Goal: Transaction & Acquisition: Purchase product/service

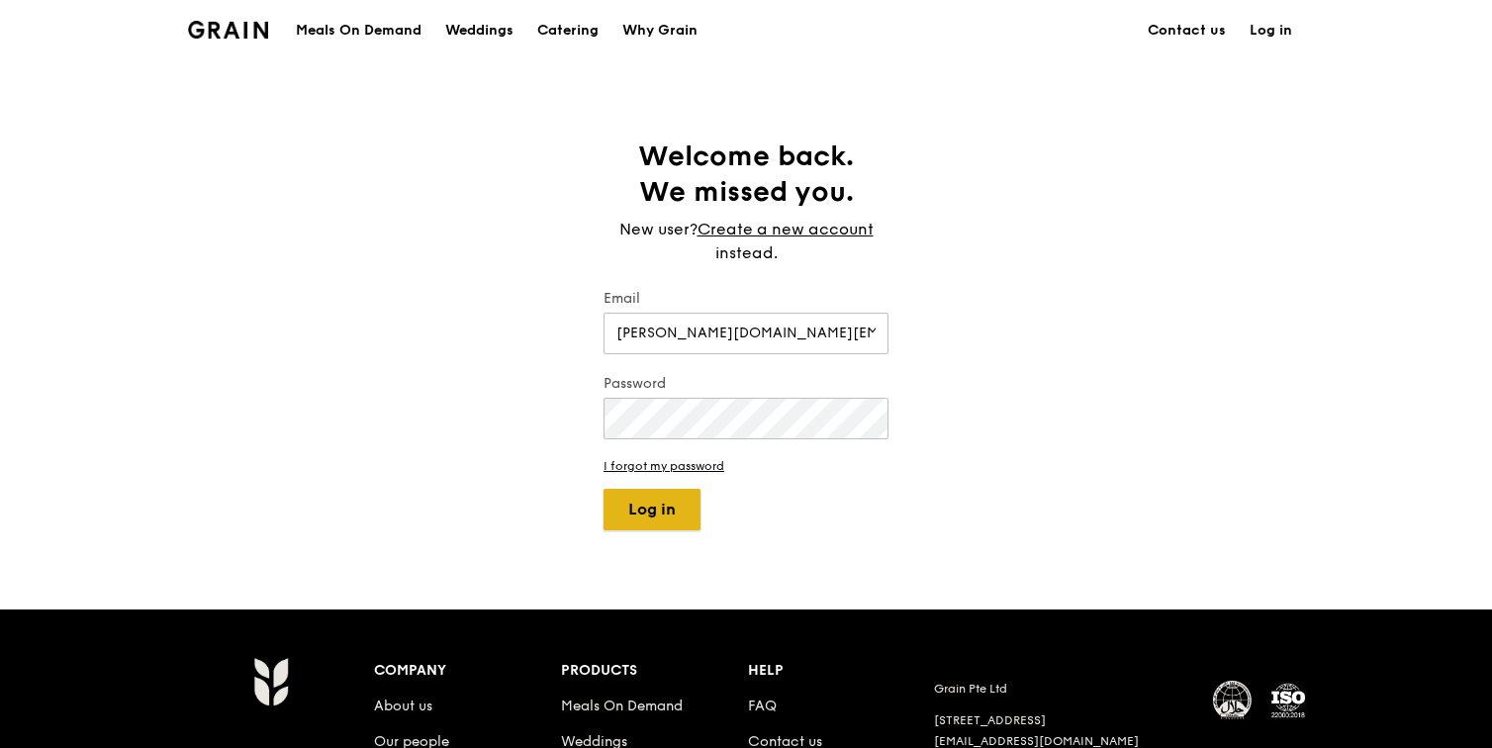
click at [660, 518] on button "Log in" at bounding box center [651, 510] width 97 height 42
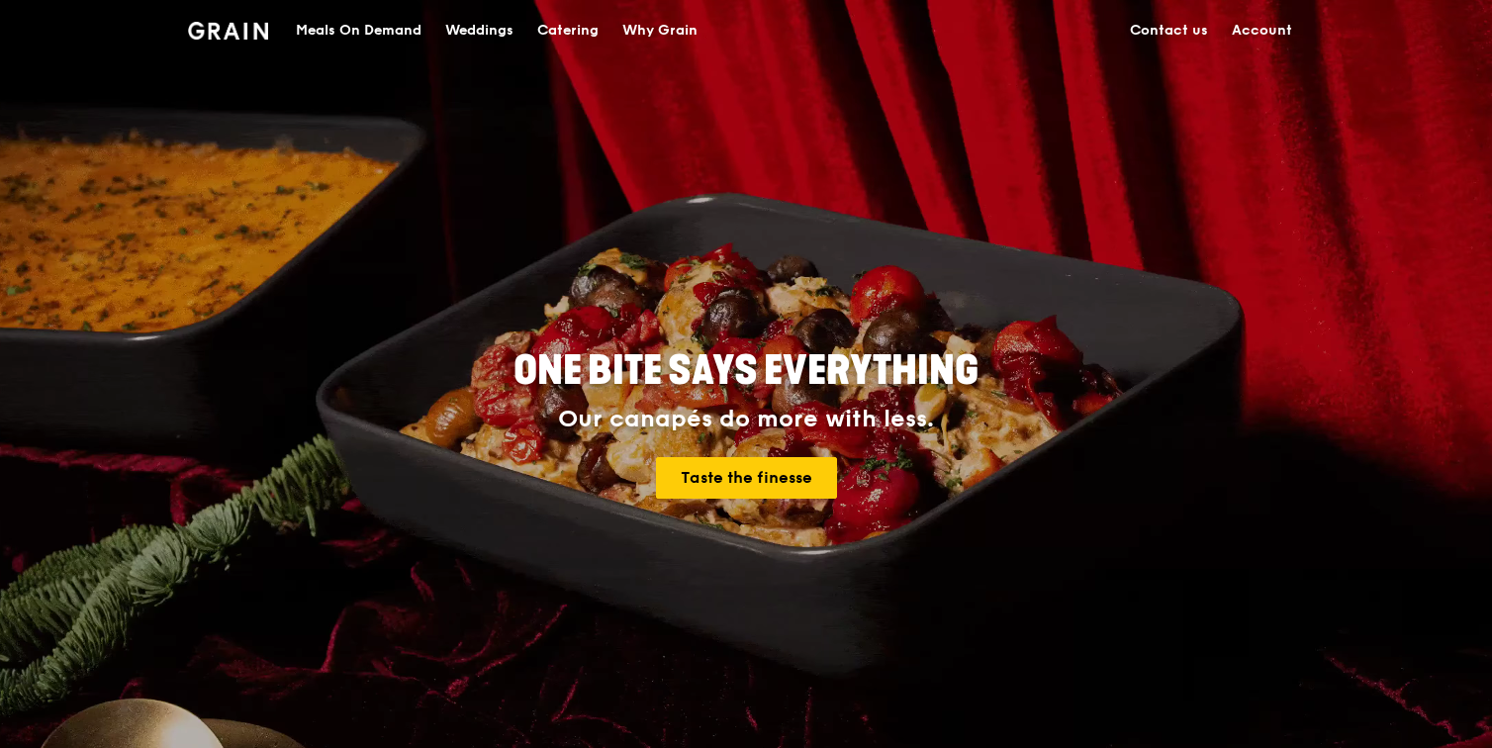
click at [1282, 25] on link "Account" at bounding box center [1262, 30] width 84 height 59
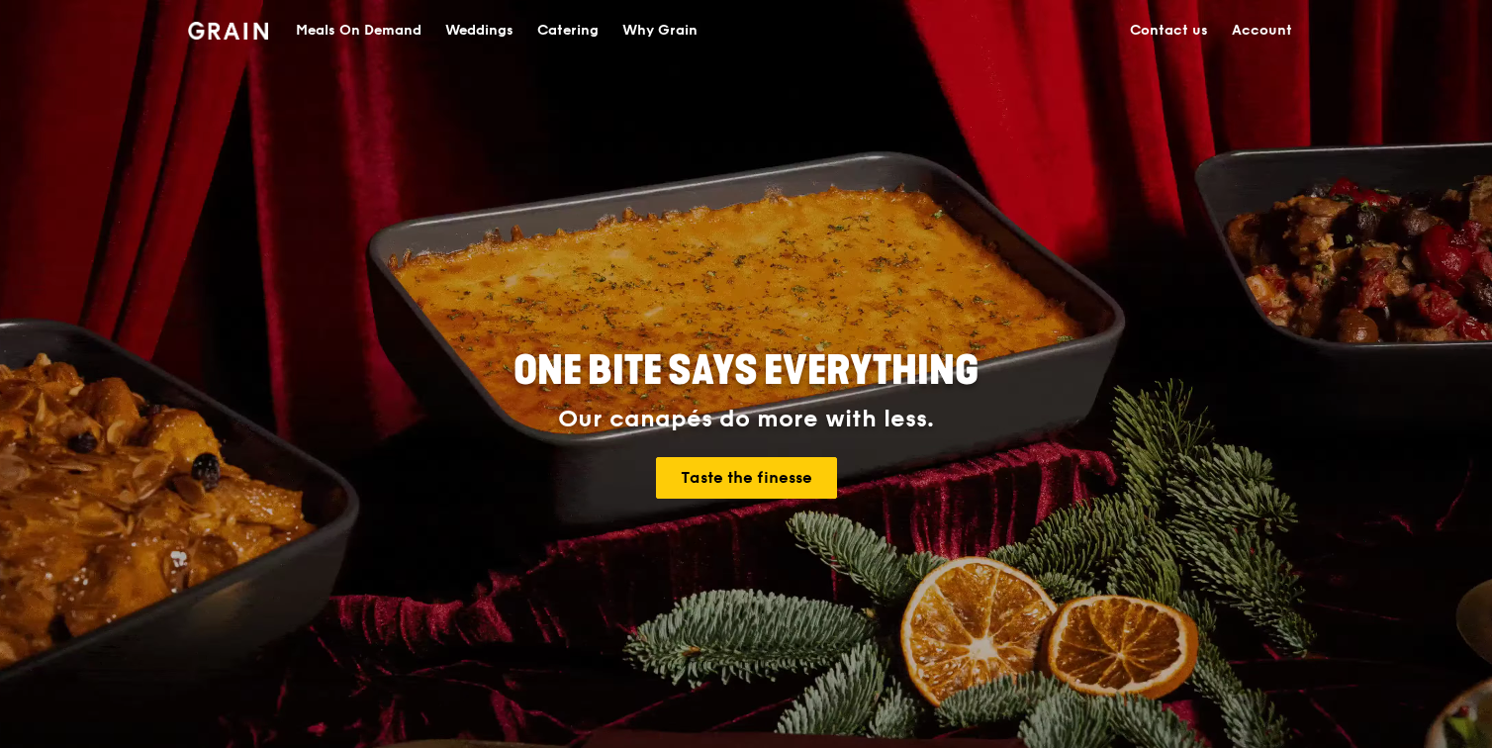
click at [1270, 37] on link "Account" at bounding box center [1262, 30] width 84 height 59
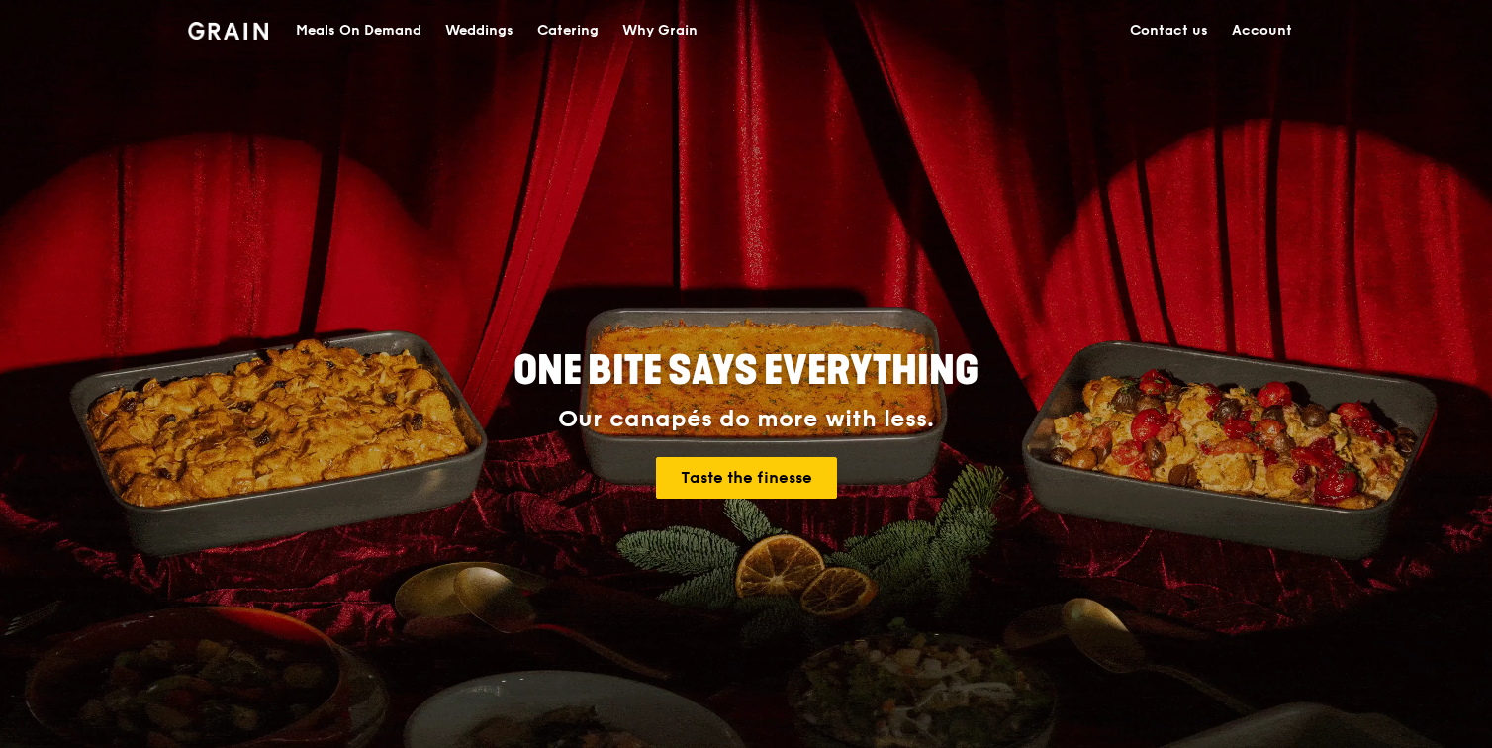
click at [1260, 28] on link "Account" at bounding box center [1262, 30] width 84 height 59
click at [1273, 24] on link "Account" at bounding box center [1262, 30] width 84 height 59
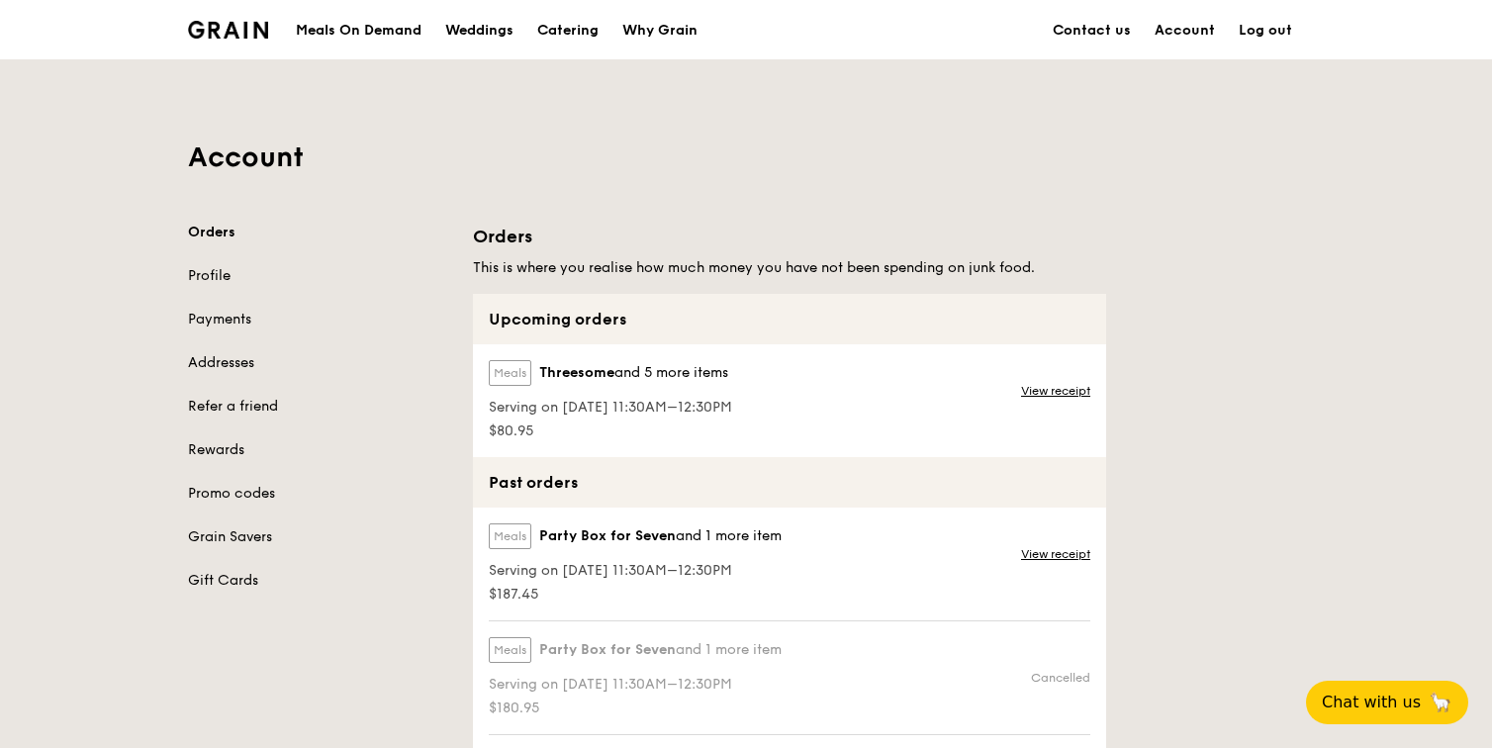
click at [303, 31] on div "Meals On Demand" at bounding box center [359, 30] width 126 height 59
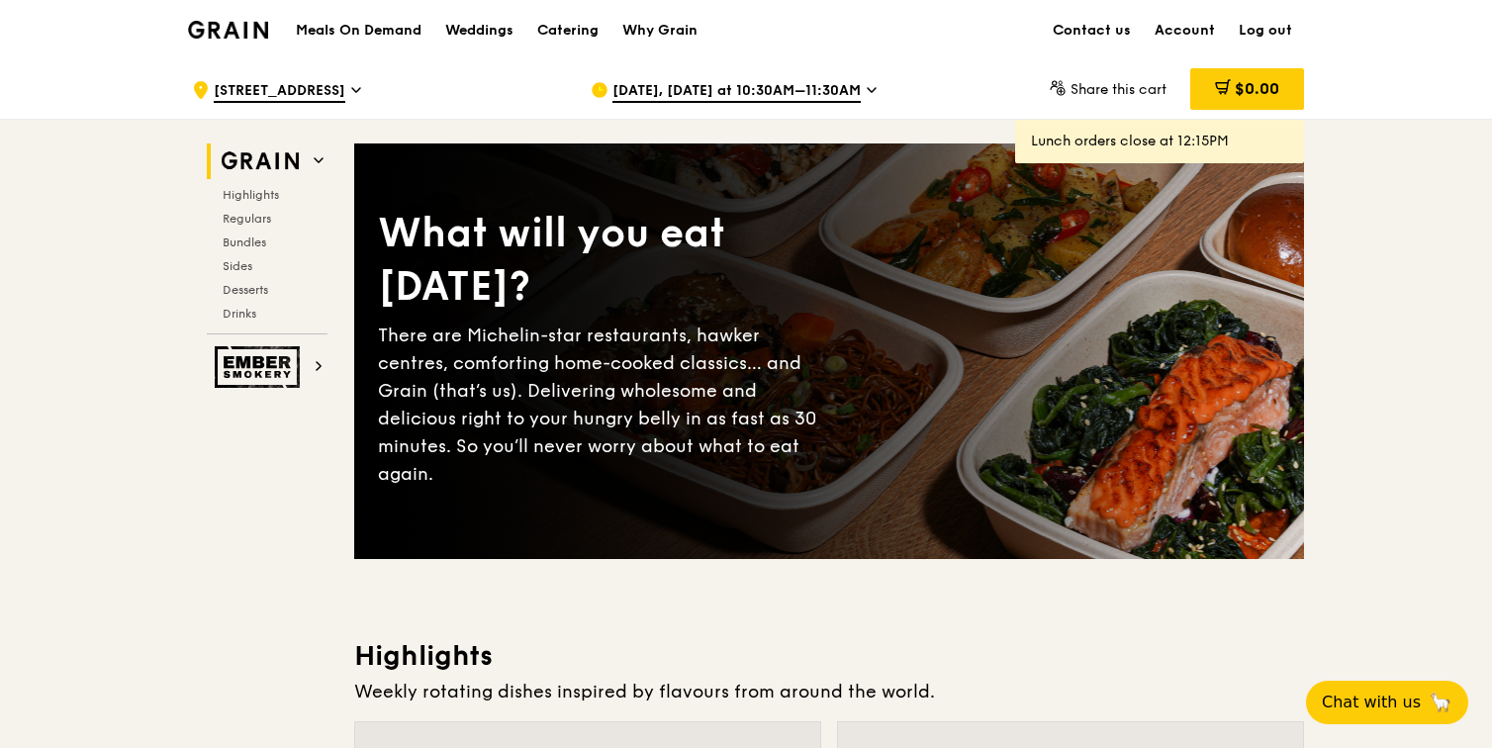
click at [707, 77] on div "[DATE], [DATE] at 10:30AM–11:30AM" at bounding box center [774, 89] width 367 height 59
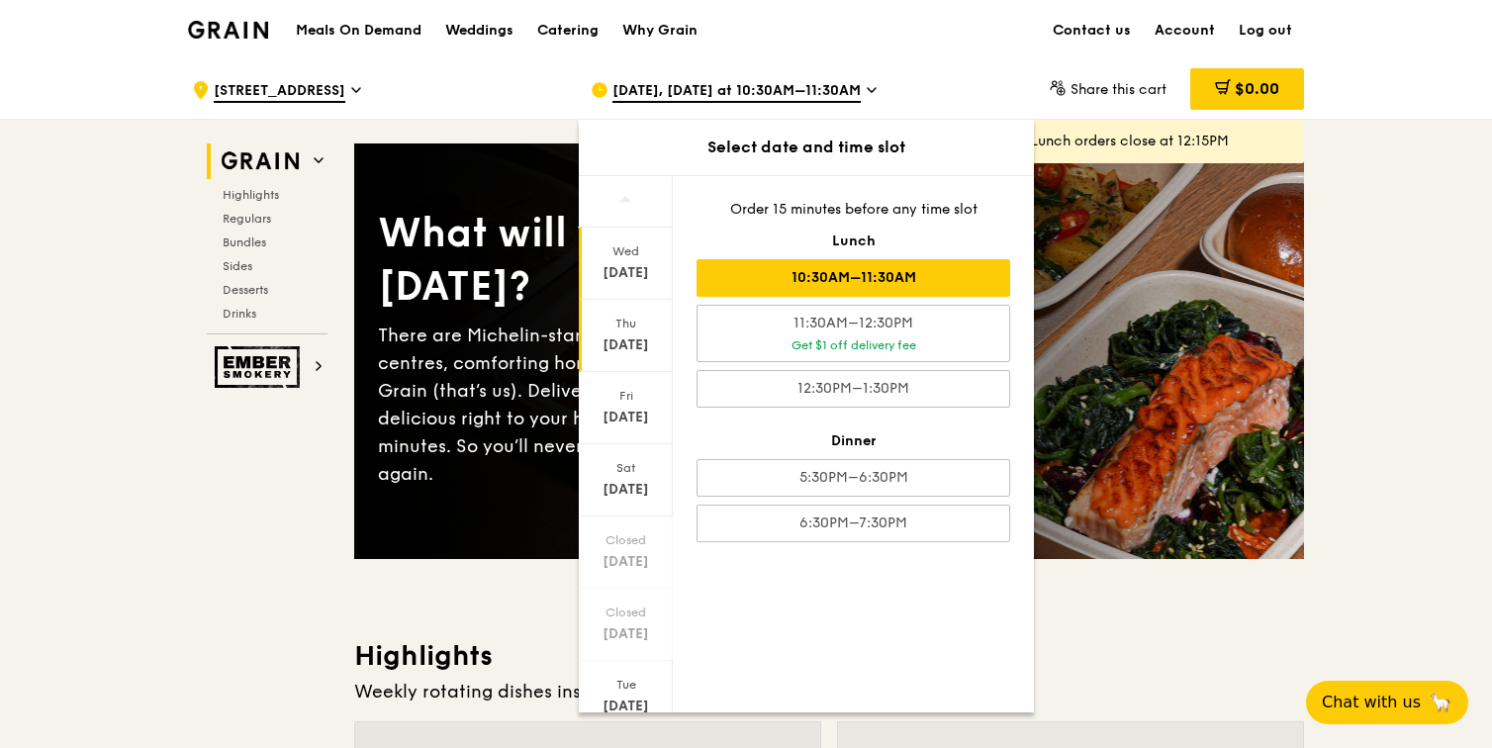
click at [650, 312] on div "[DATE]" at bounding box center [626, 336] width 94 height 72
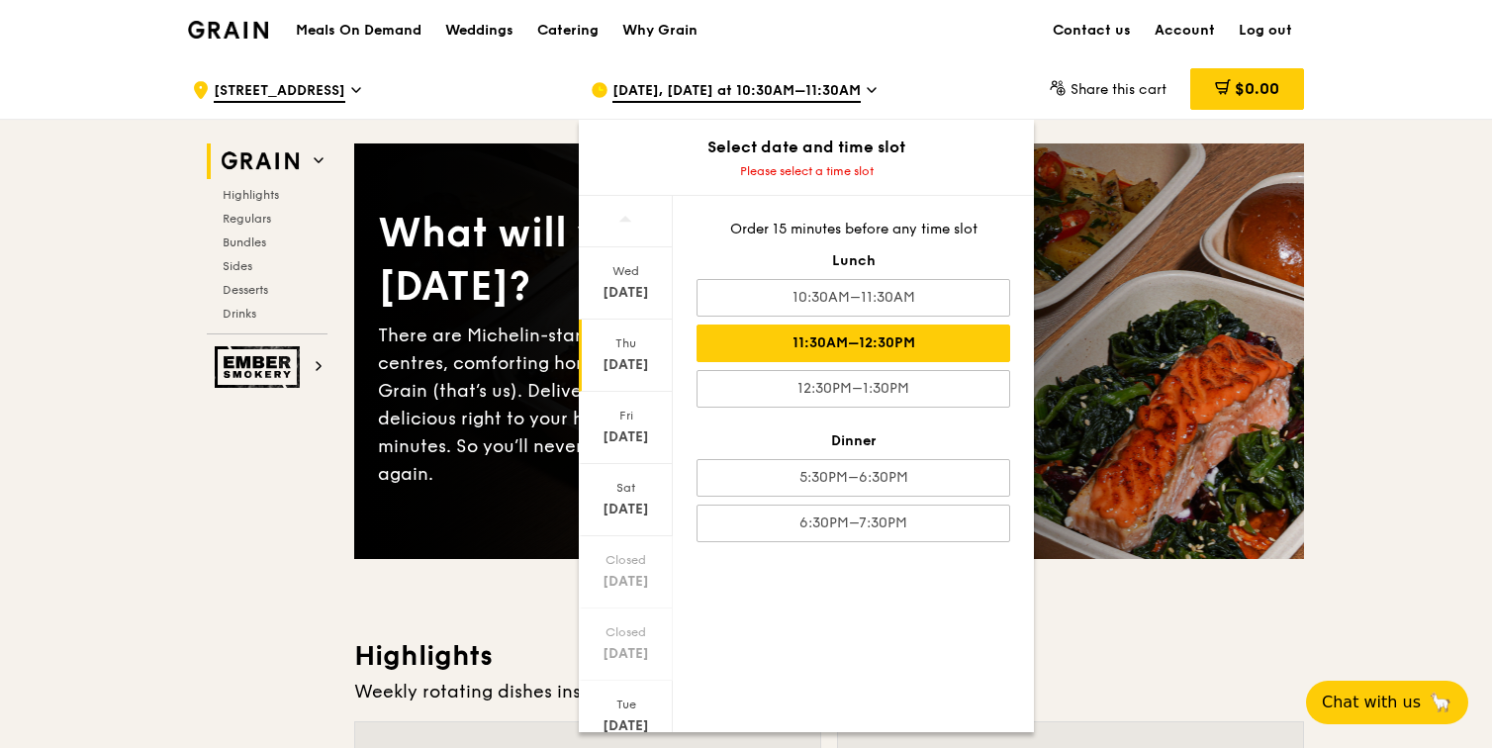
click at [771, 340] on div "11:30AM–12:30PM" at bounding box center [853, 343] width 314 height 38
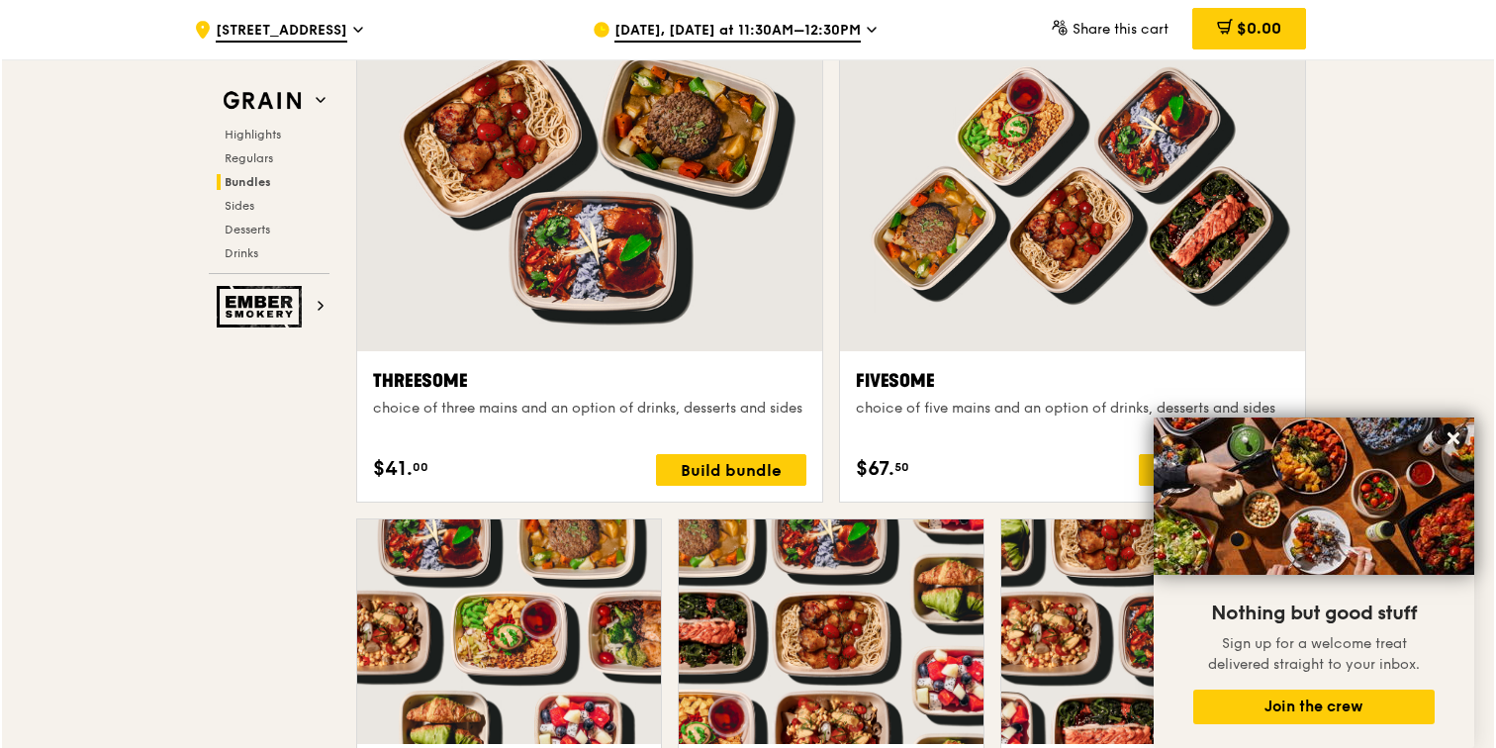
scroll to position [3525, 0]
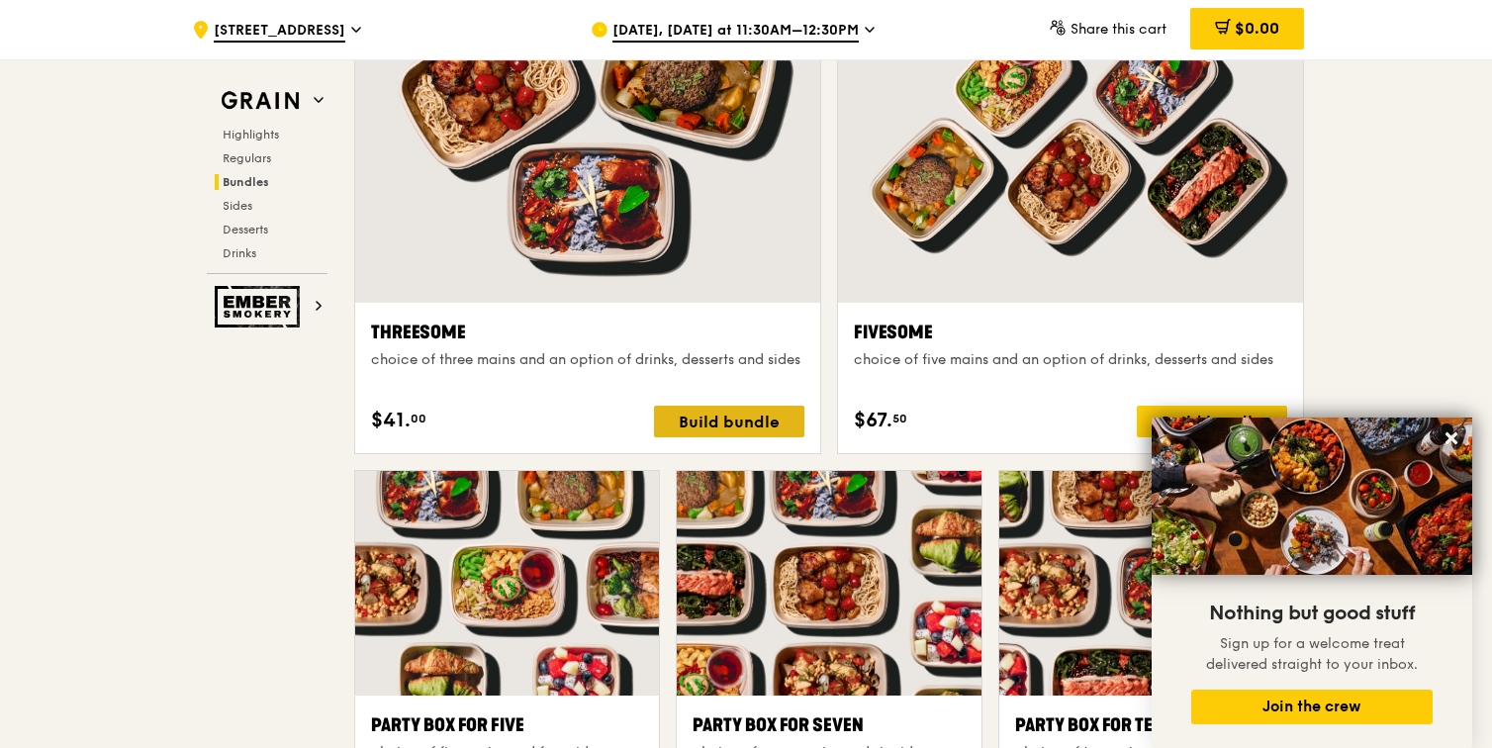
click at [734, 416] on div "Build bundle" at bounding box center [729, 422] width 150 height 32
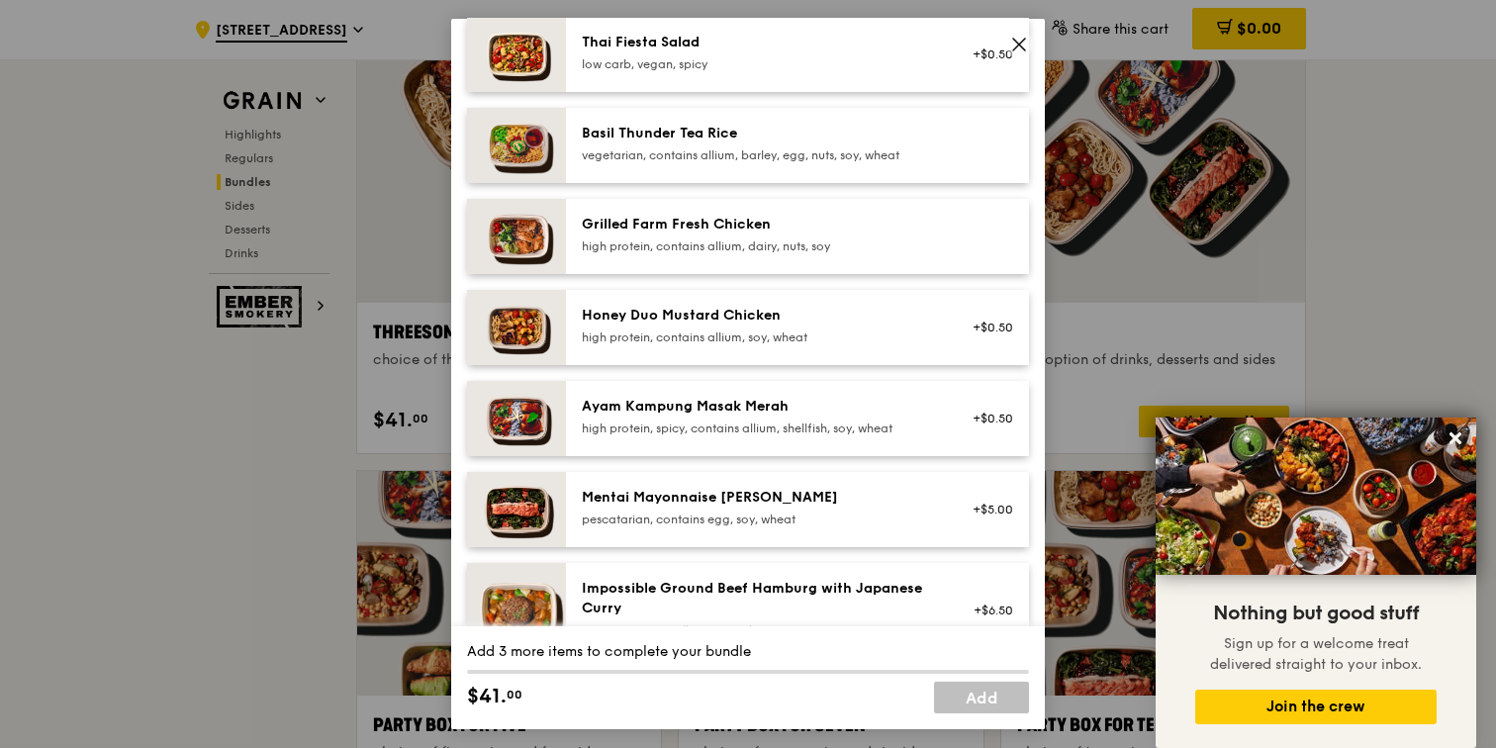
scroll to position [385, 0]
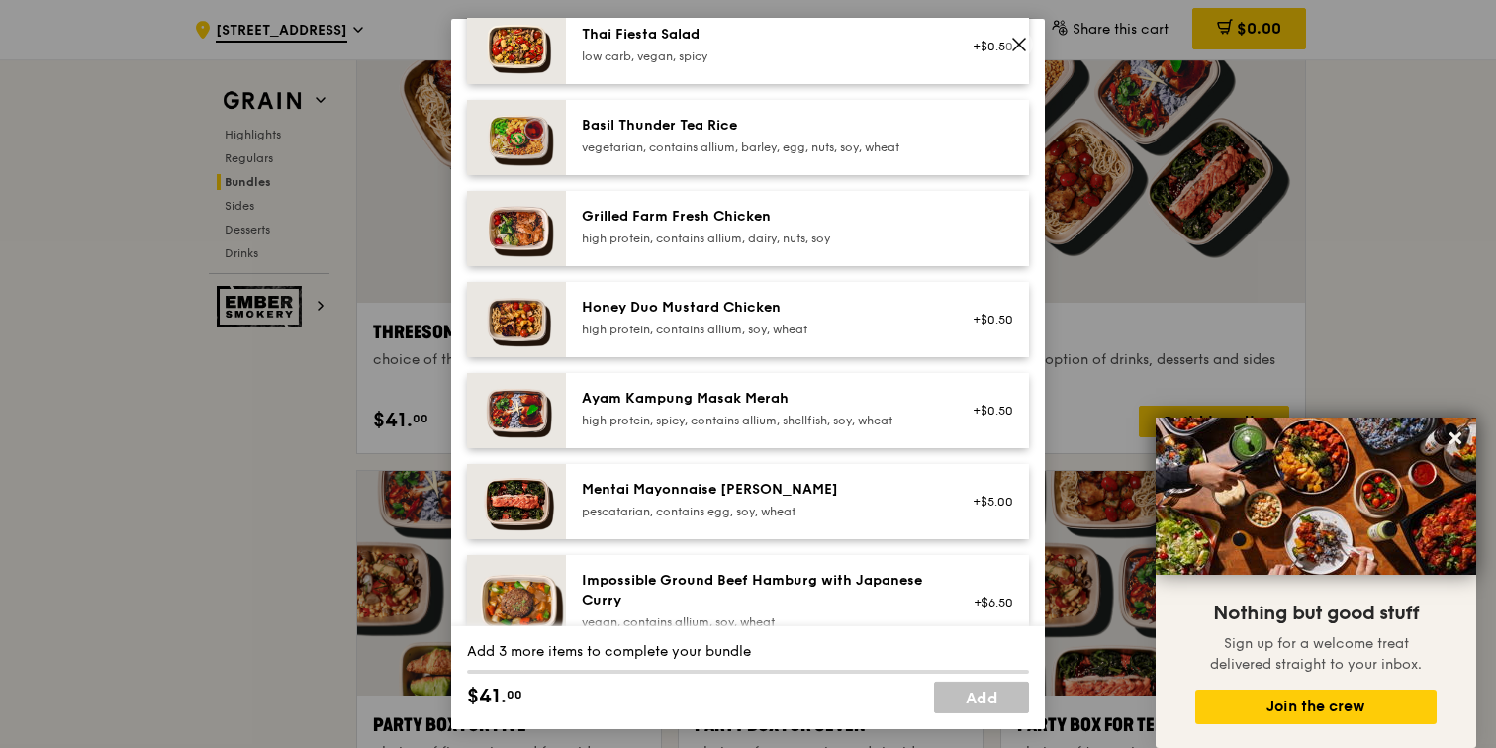
click at [763, 337] on div "high protein, contains allium, soy, wheat" at bounding box center [759, 329] width 355 height 16
click at [976, 336] on link "Remove" at bounding box center [990, 329] width 46 height 14
click at [896, 409] on div "Ayam Kampung Masak Merah" at bounding box center [759, 399] width 355 height 20
click at [904, 337] on div "high protein, contains allium, soy, wheat" at bounding box center [759, 329] width 355 height 16
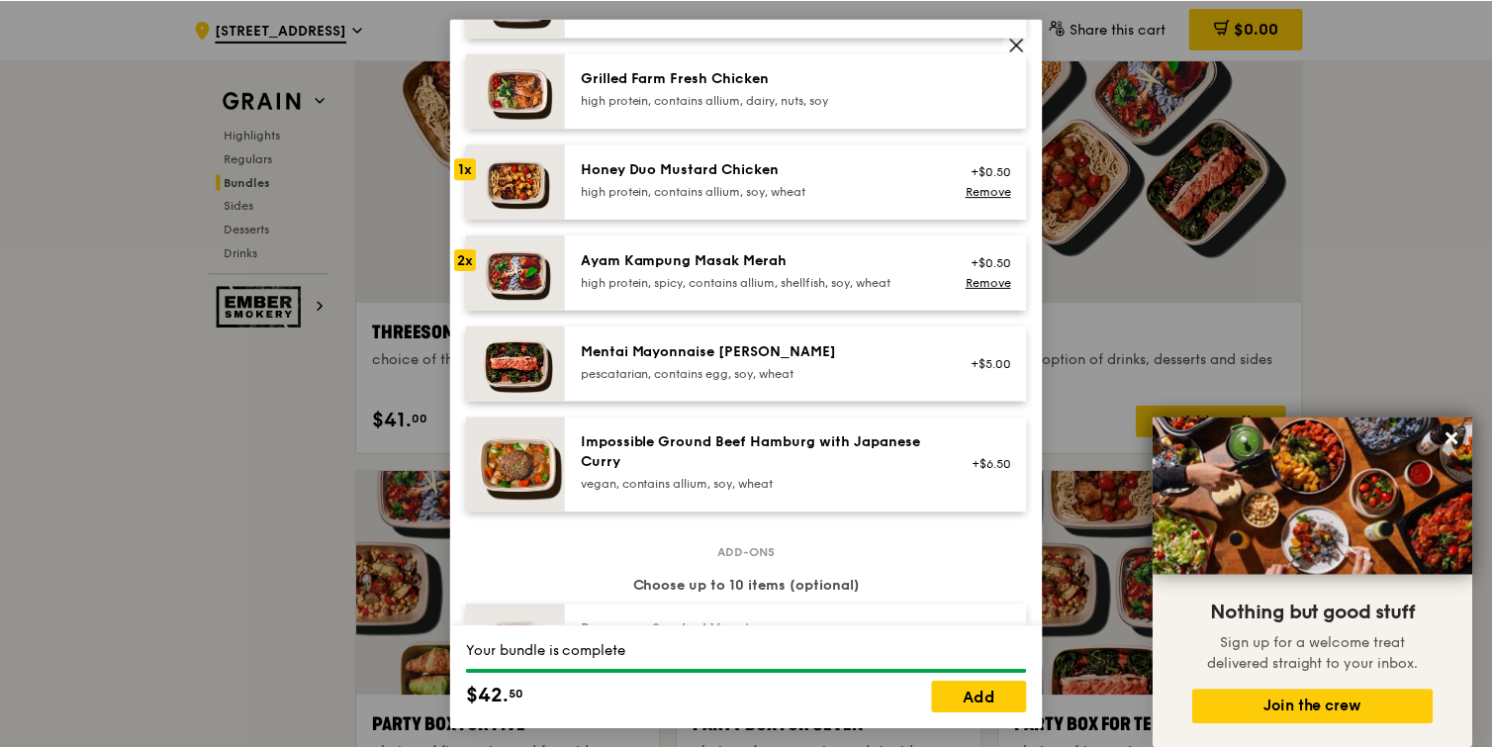
scroll to position [534, 0]
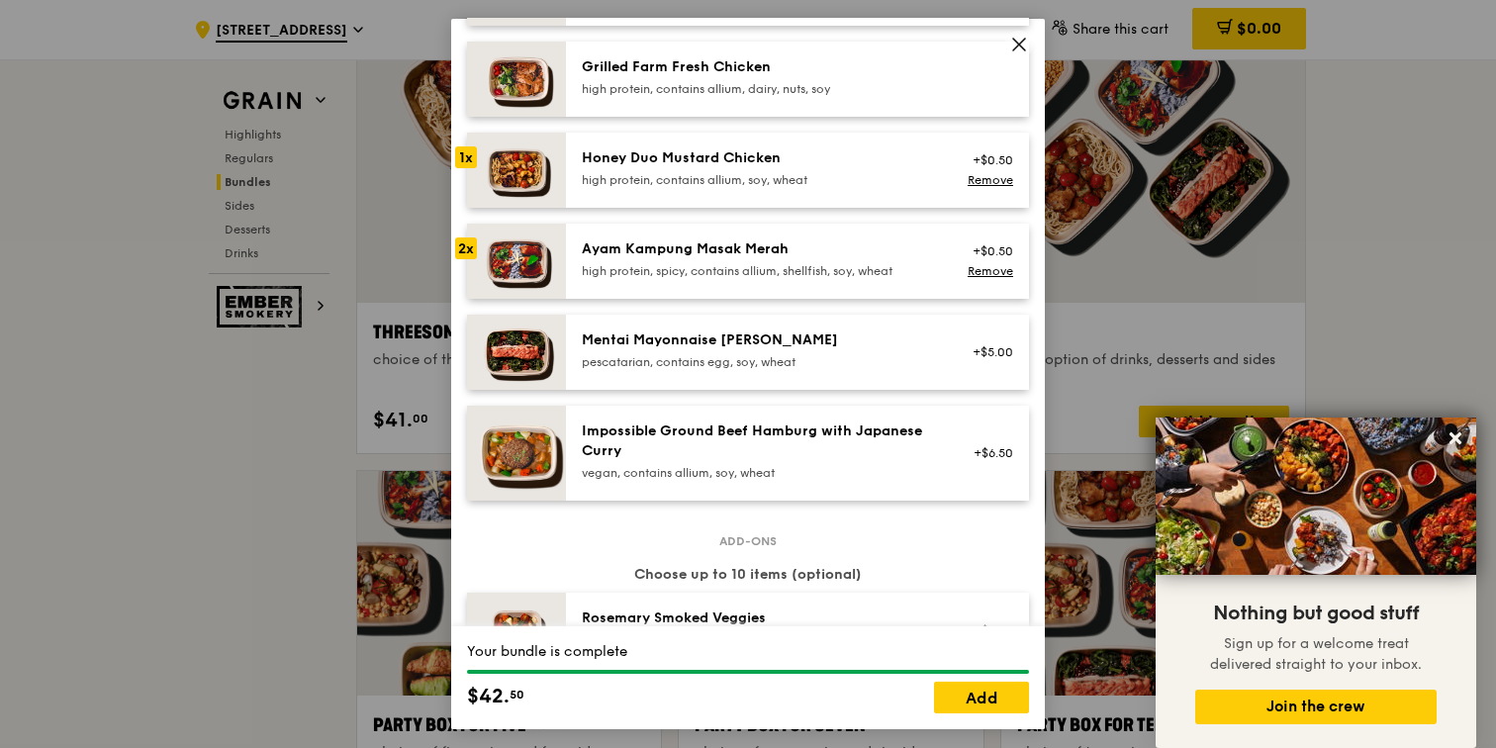
click at [1019, 43] on icon at bounding box center [1019, 45] width 12 height 12
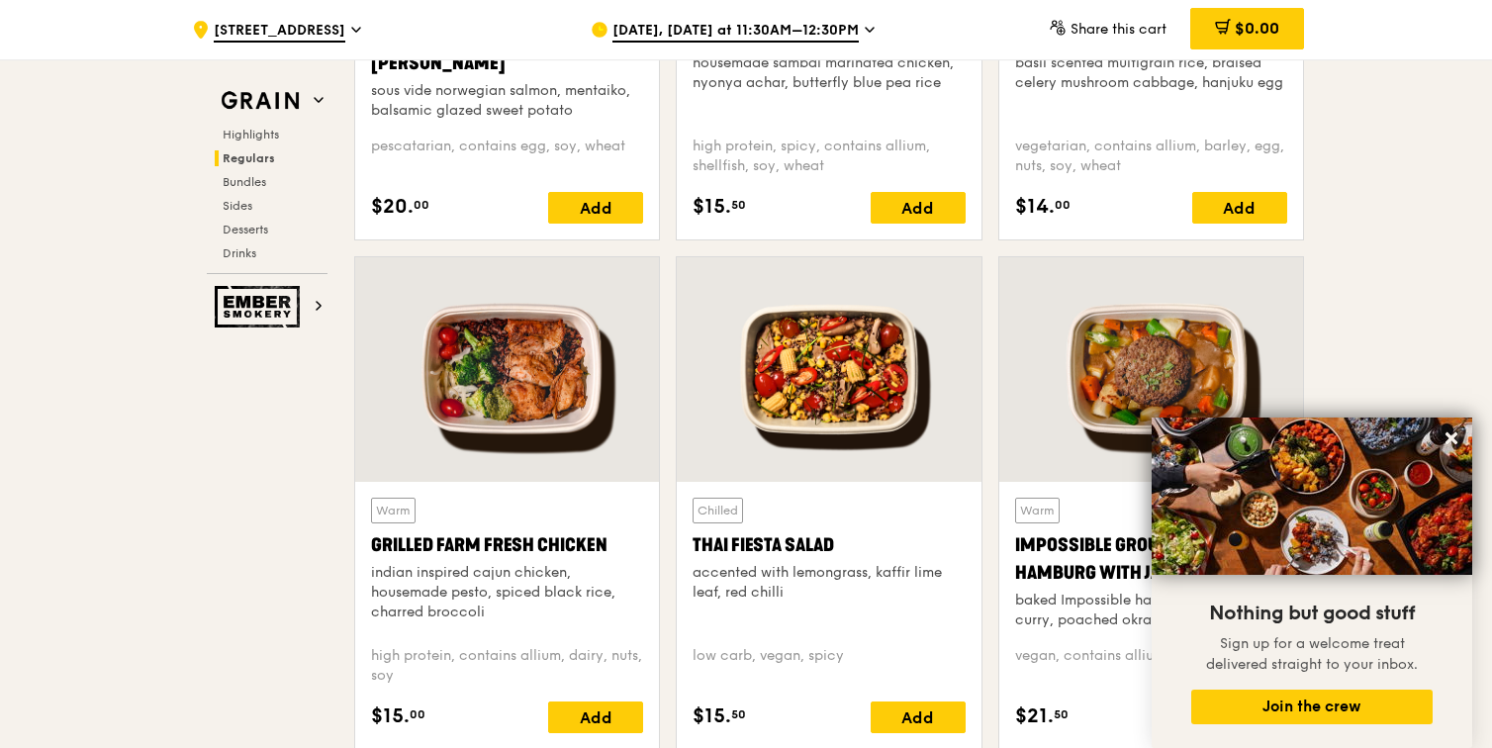
scroll to position [1298, 0]
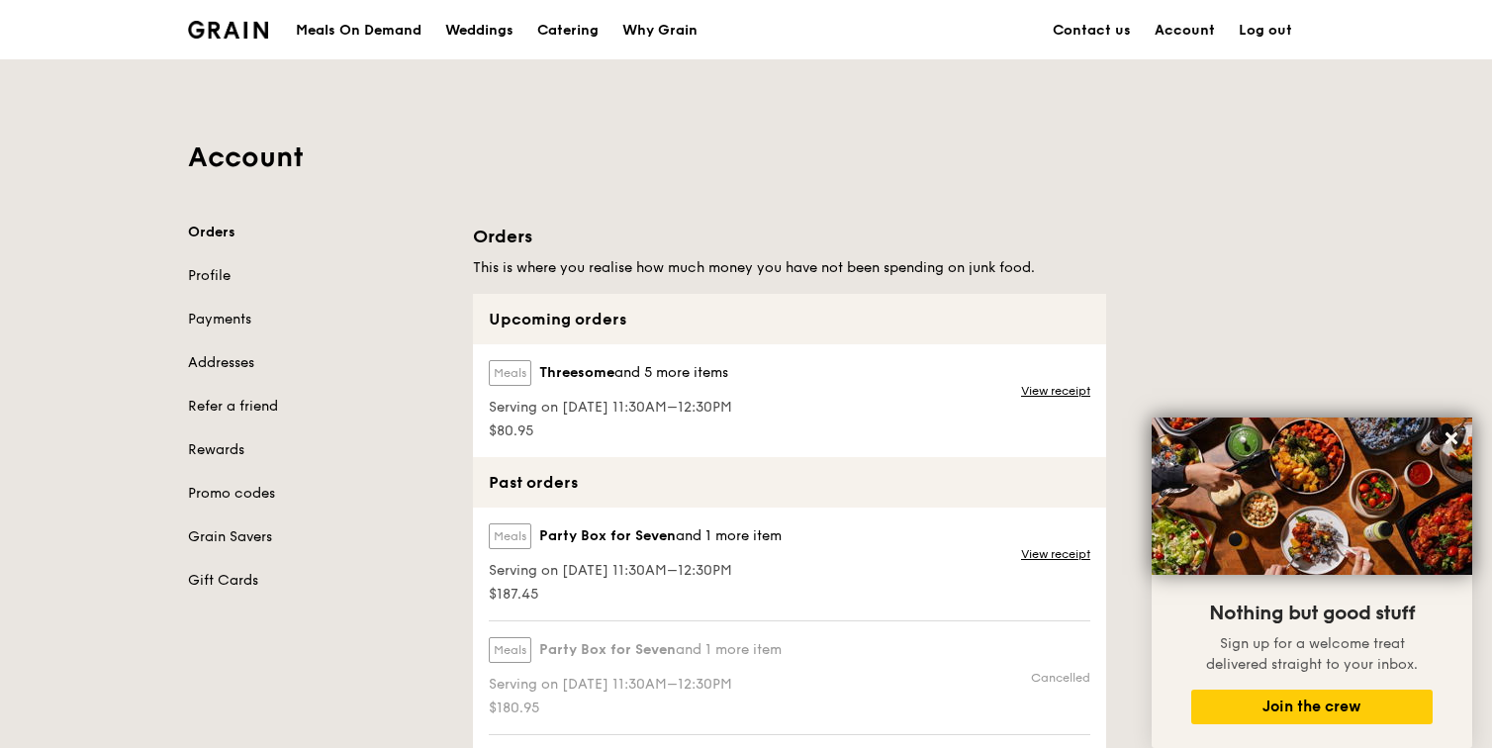
click at [1163, 33] on link "Account" at bounding box center [1185, 30] width 84 height 59
click at [1183, 24] on link "Account" at bounding box center [1185, 30] width 84 height 59
click at [1047, 386] on link "View receipt" at bounding box center [1055, 391] width 69 height 16
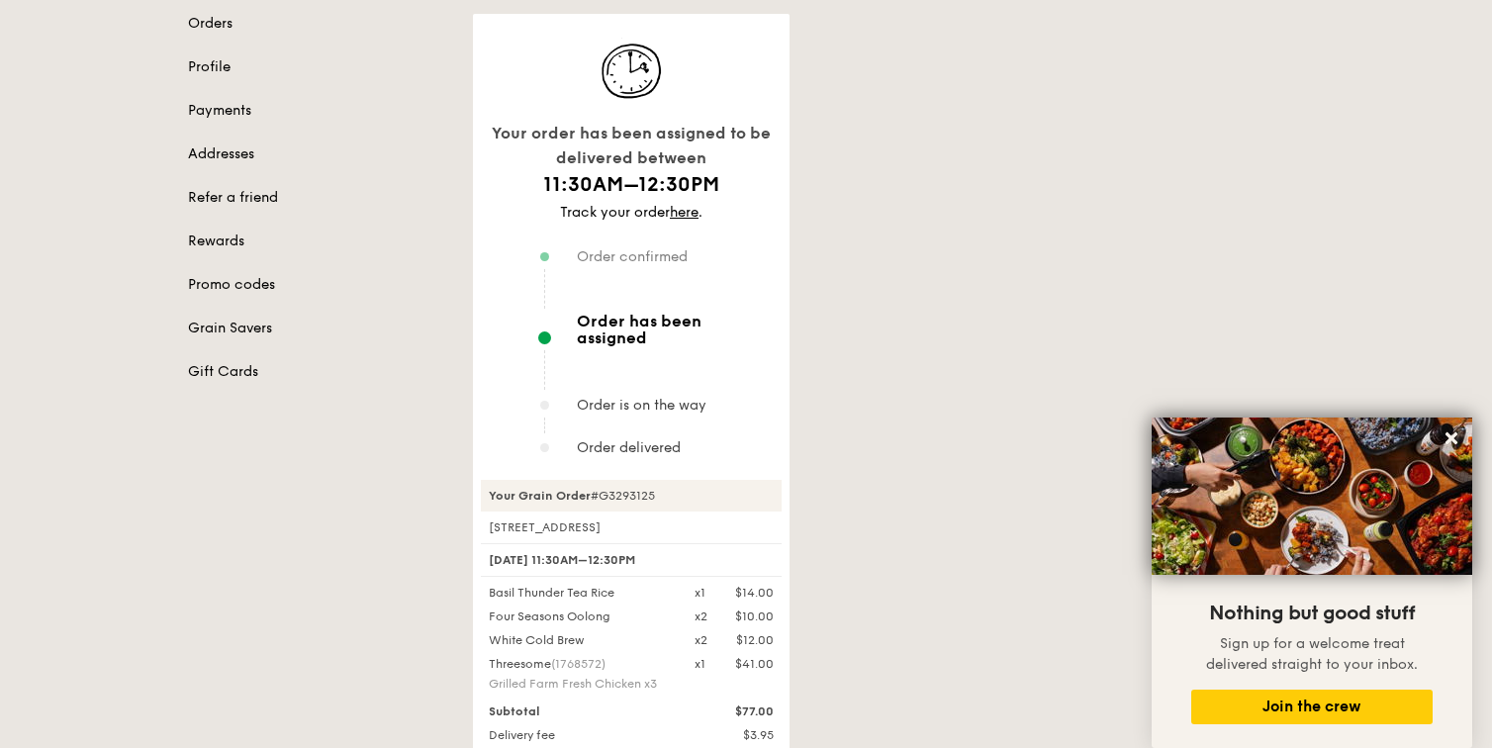
scroll to position [193, 0]
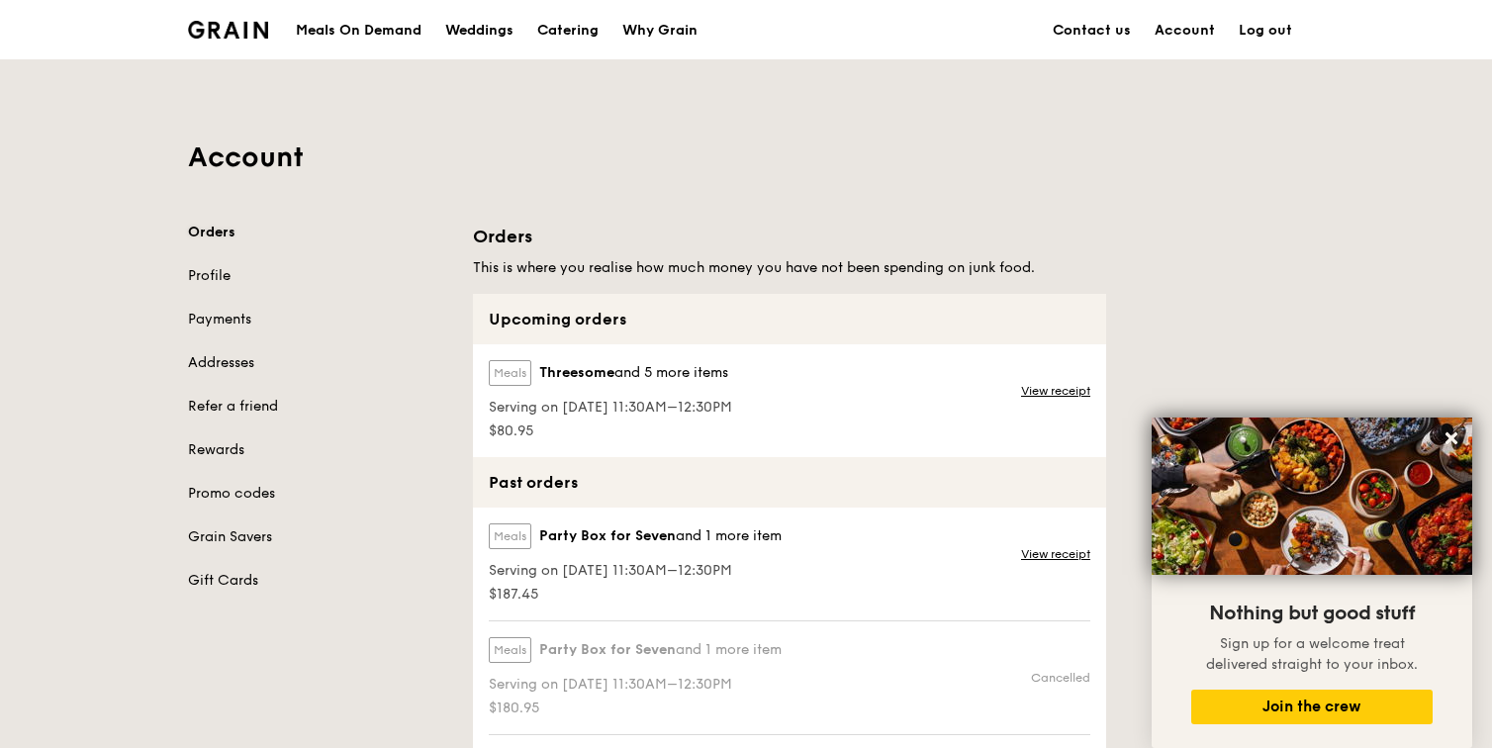
click at [213, 226] on link "Orders" at bounding box center [318, 233] width 261 height 20
click at [409, 22] on div "Meals On Demand" at bounding box center [359, 30] width 126 height 59
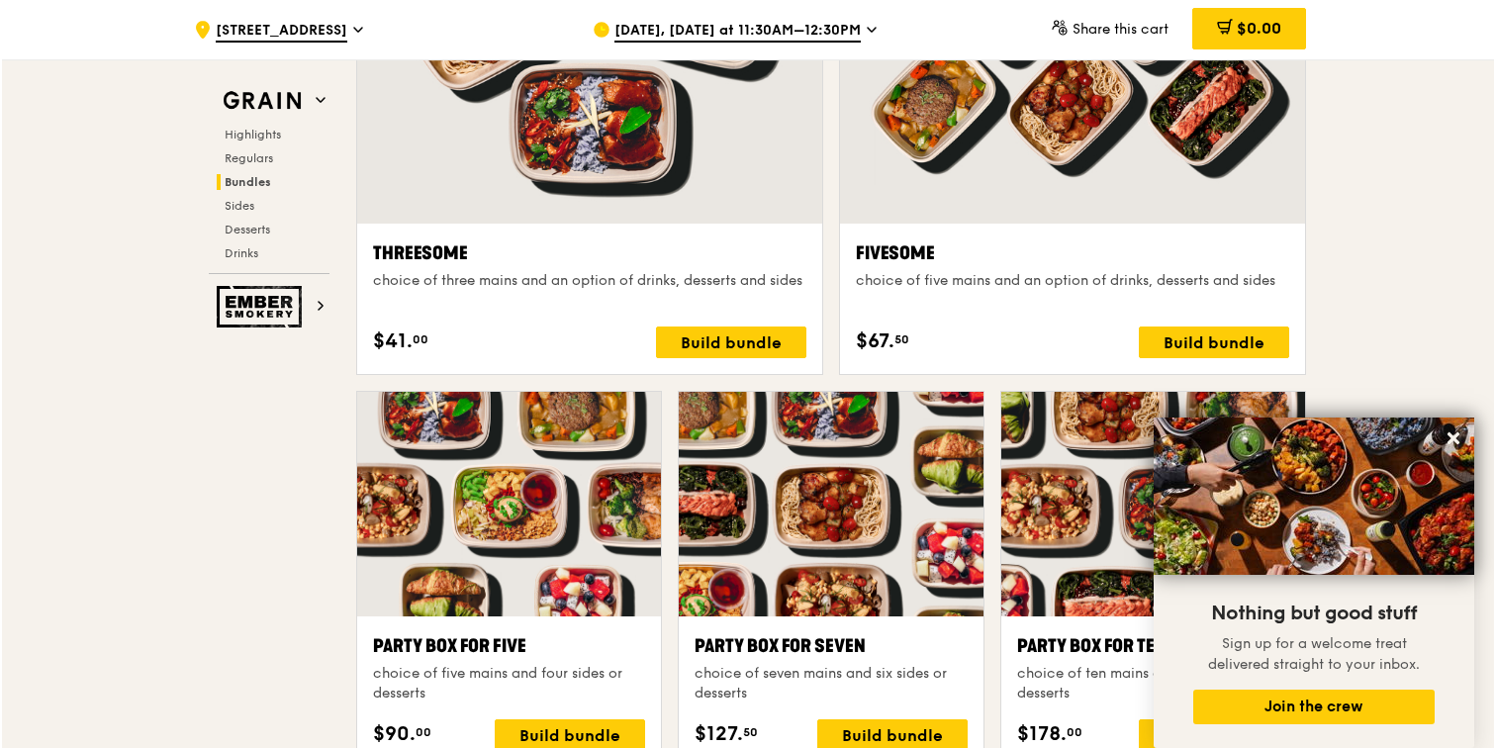
scroll to position [3652, 0]
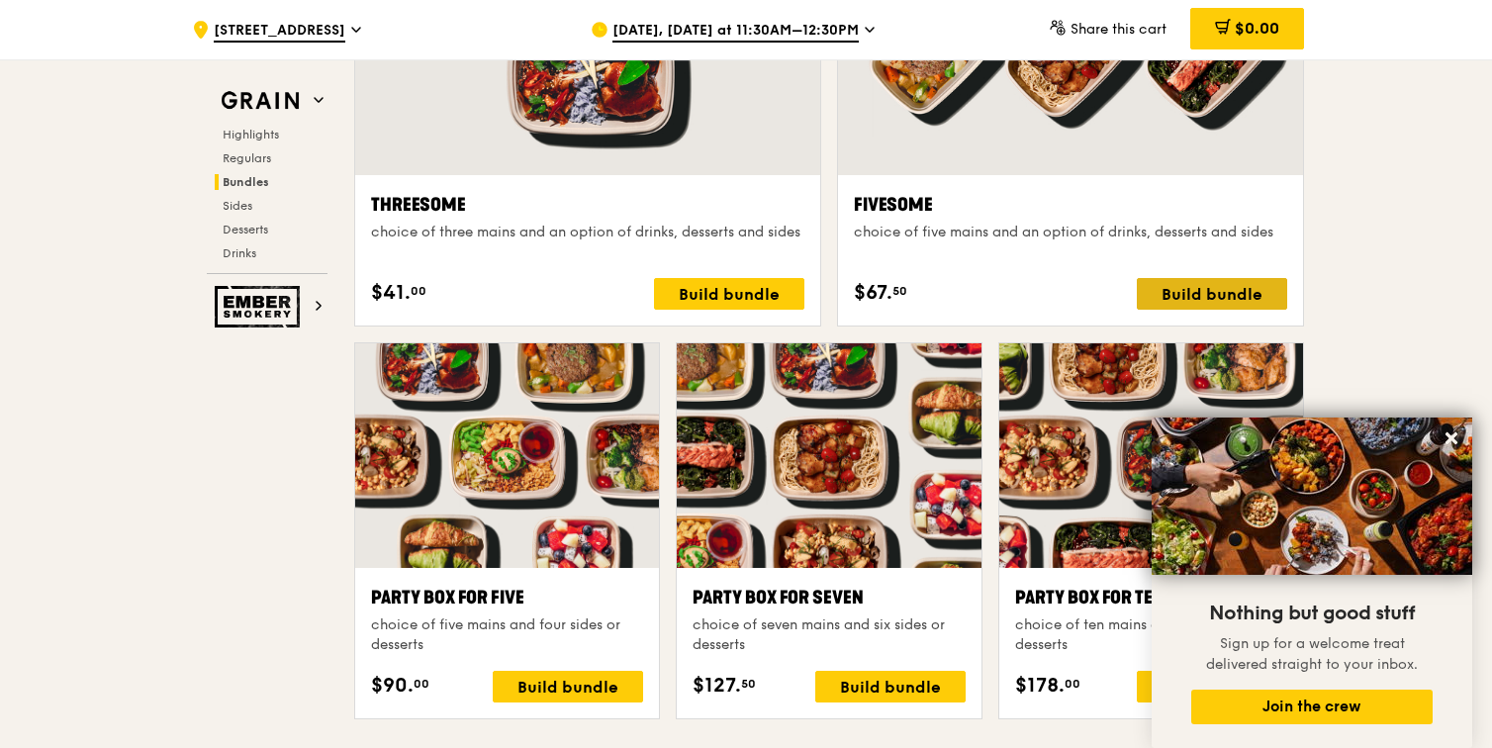
click at [1184, 287] on div "Build bundle" at bounding box center [1212, 294] width 150 height 32
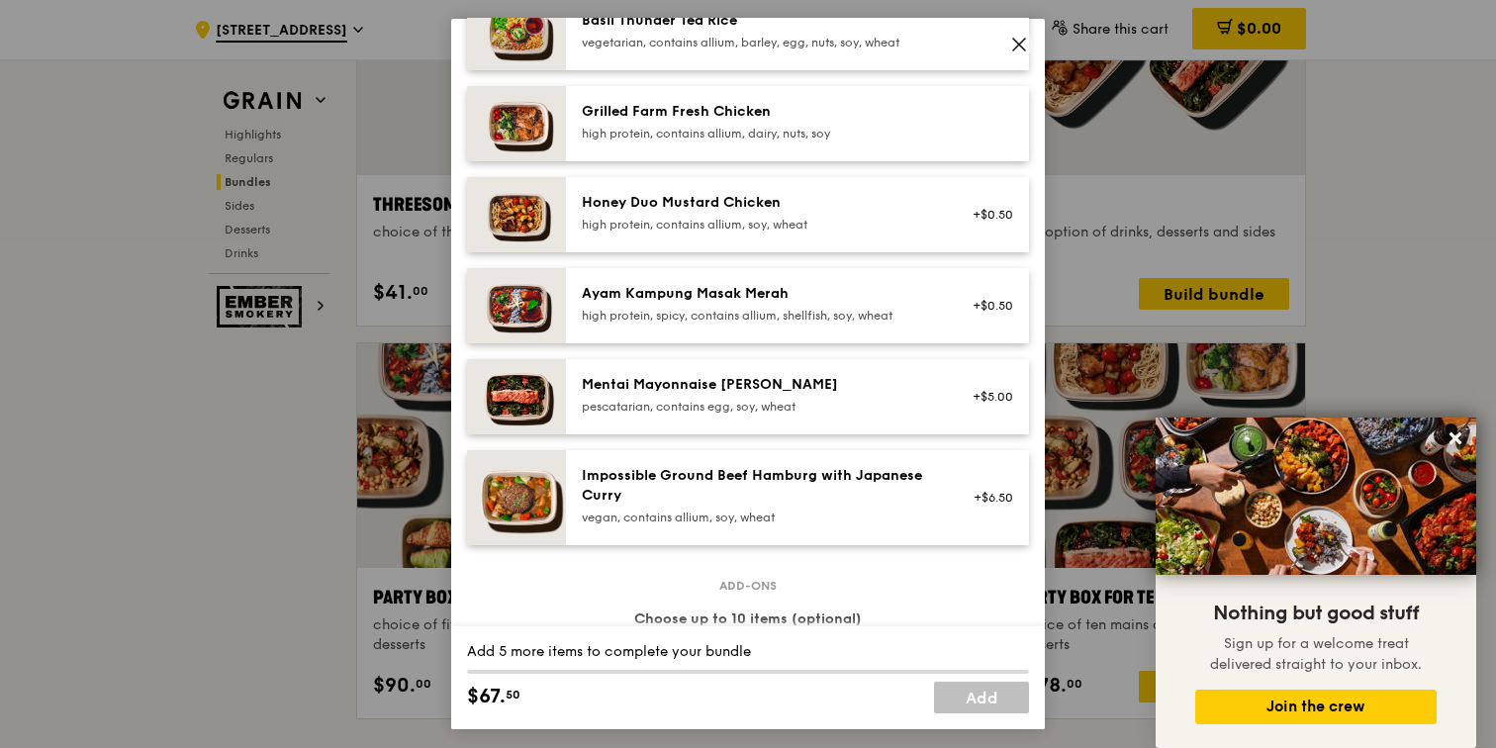
scroll to position [467, 0]
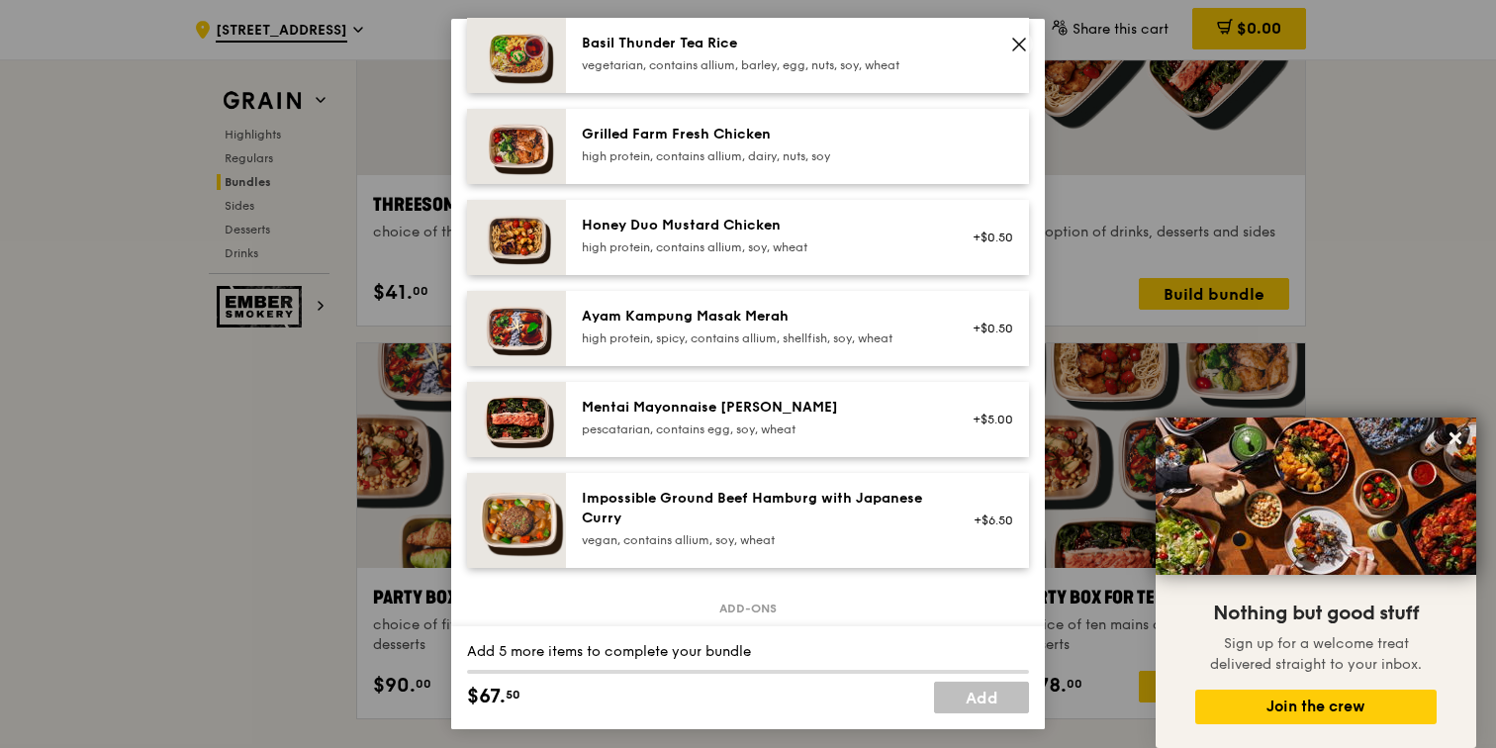
click at [836, 346] on div "high protein, spicy, contains allium, shellfish, soy, wheat" at bounding box center [759, 338] width 355 height 16
click at [852, 255] on div "high protein, contains allium, soy, wheat" at bounding box center [759, 247] width 355 height 16
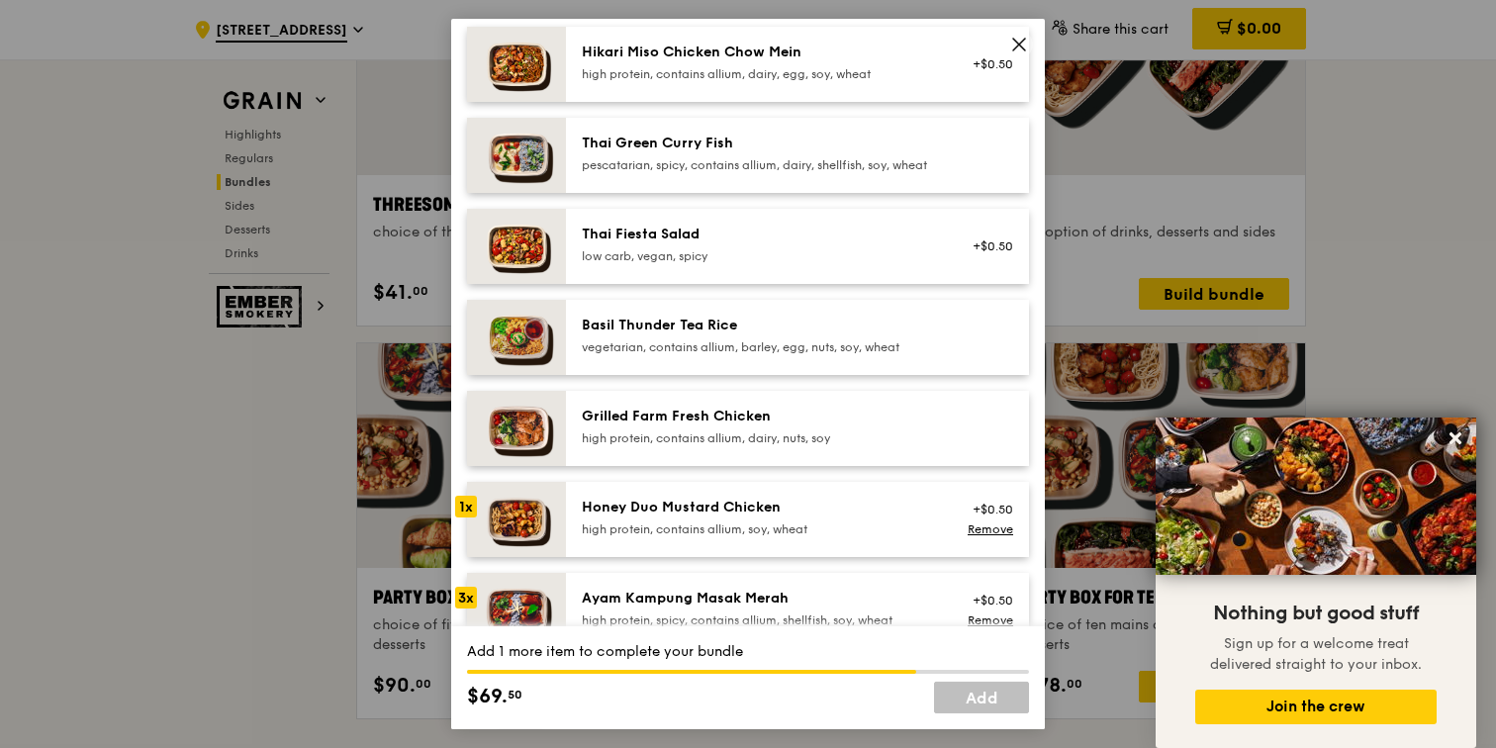
scroll to position [161, 0]
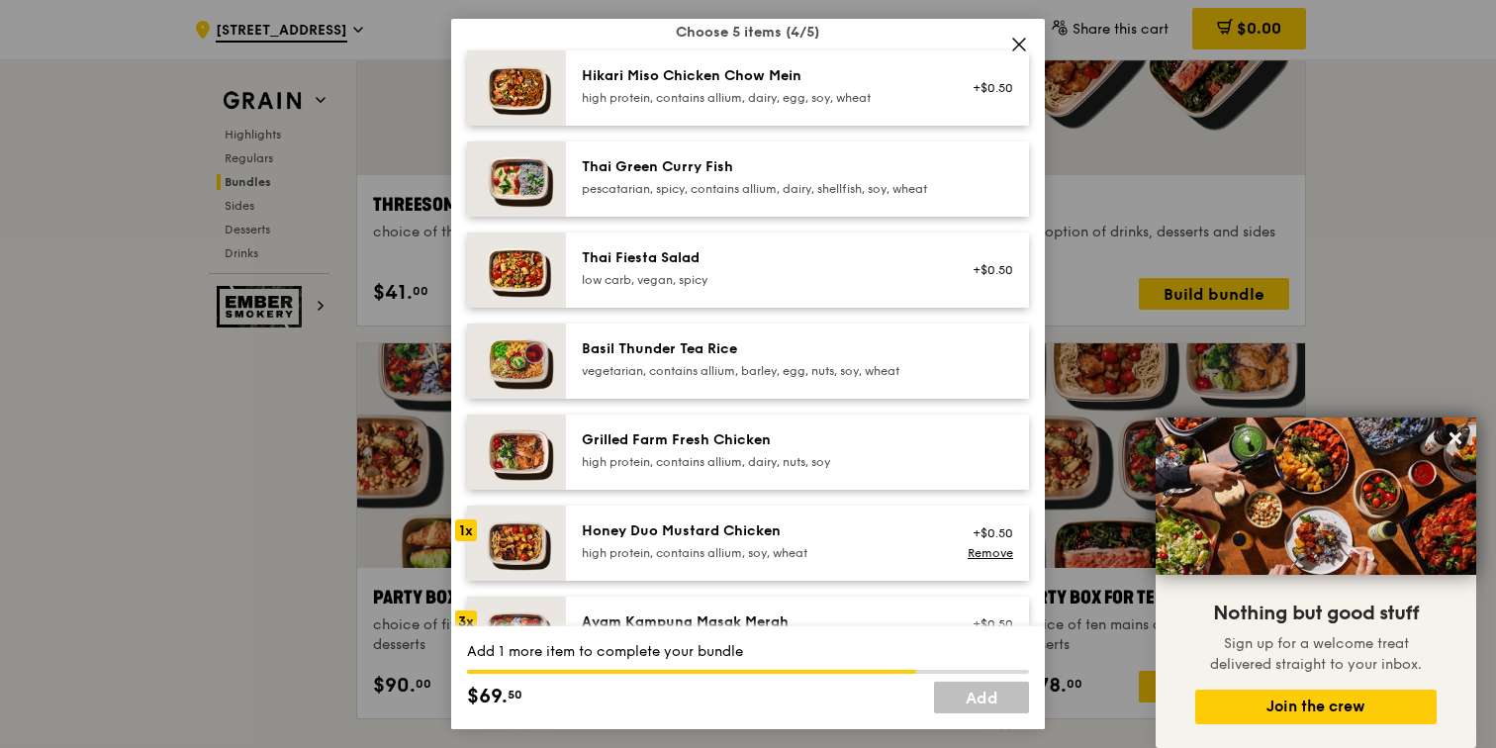
click at [824, 268] on div "Thai Fiesta Salad" at bounding box center [759, 258] width 355 height 20
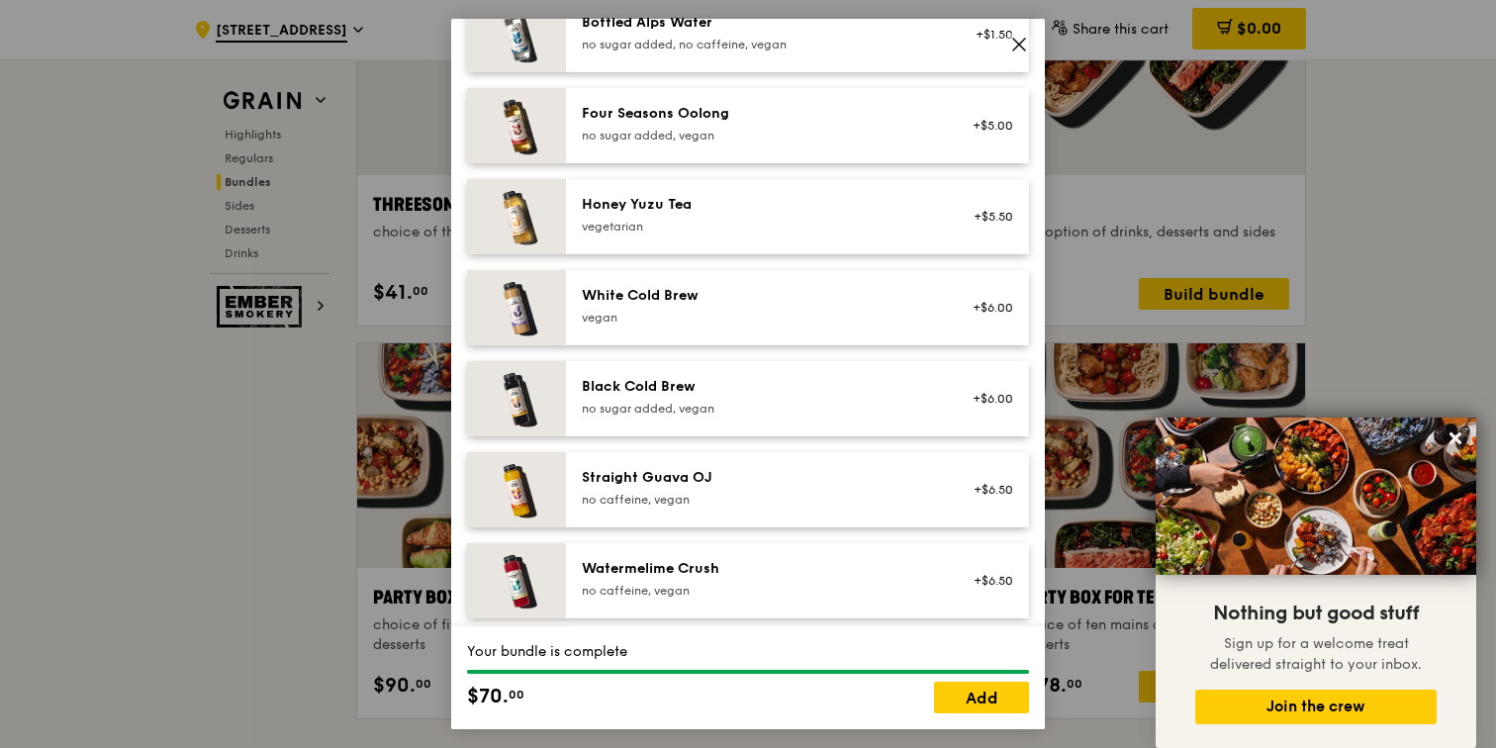
scroll to position [2345, 0]
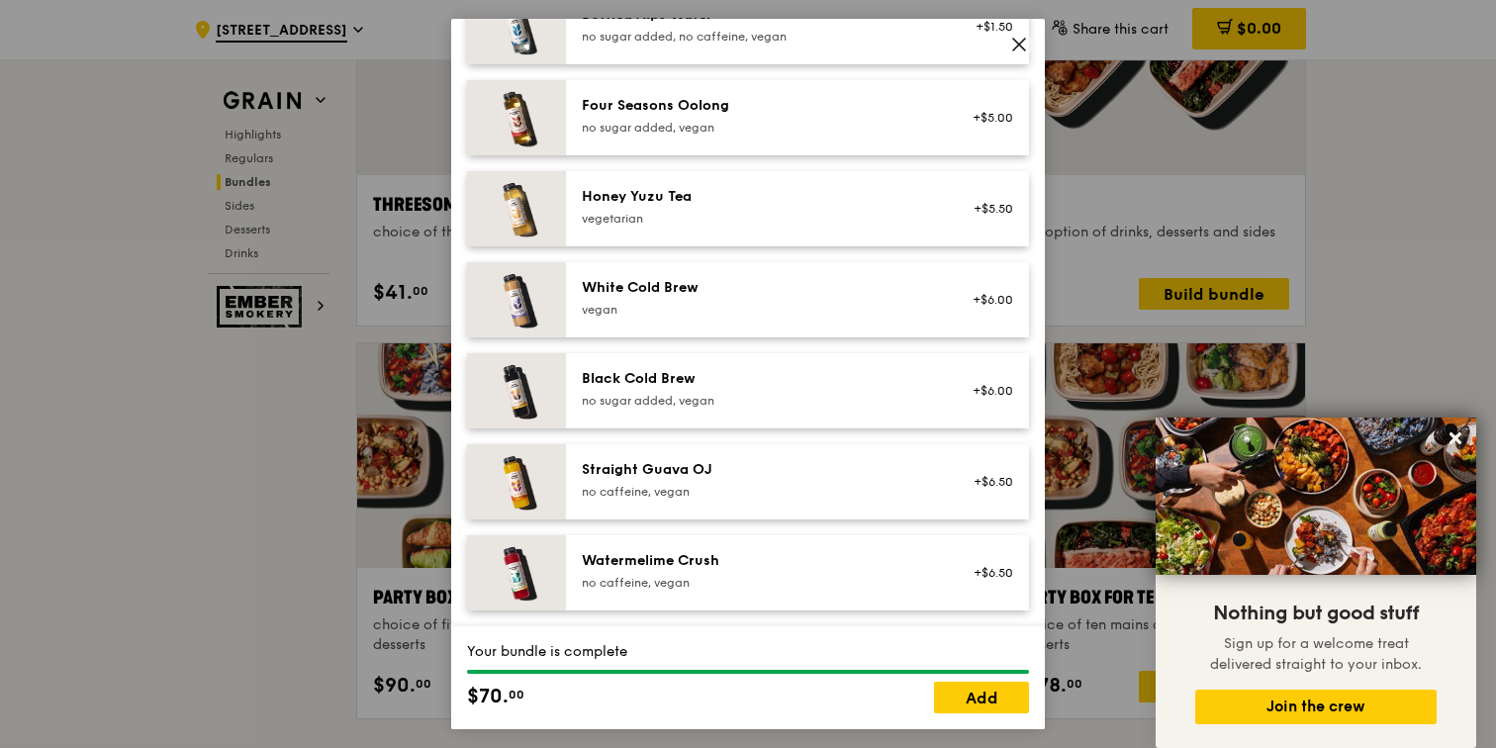
click at [821, 304] on div "vegan" at bounding box center [759, 310] width 355 height 16
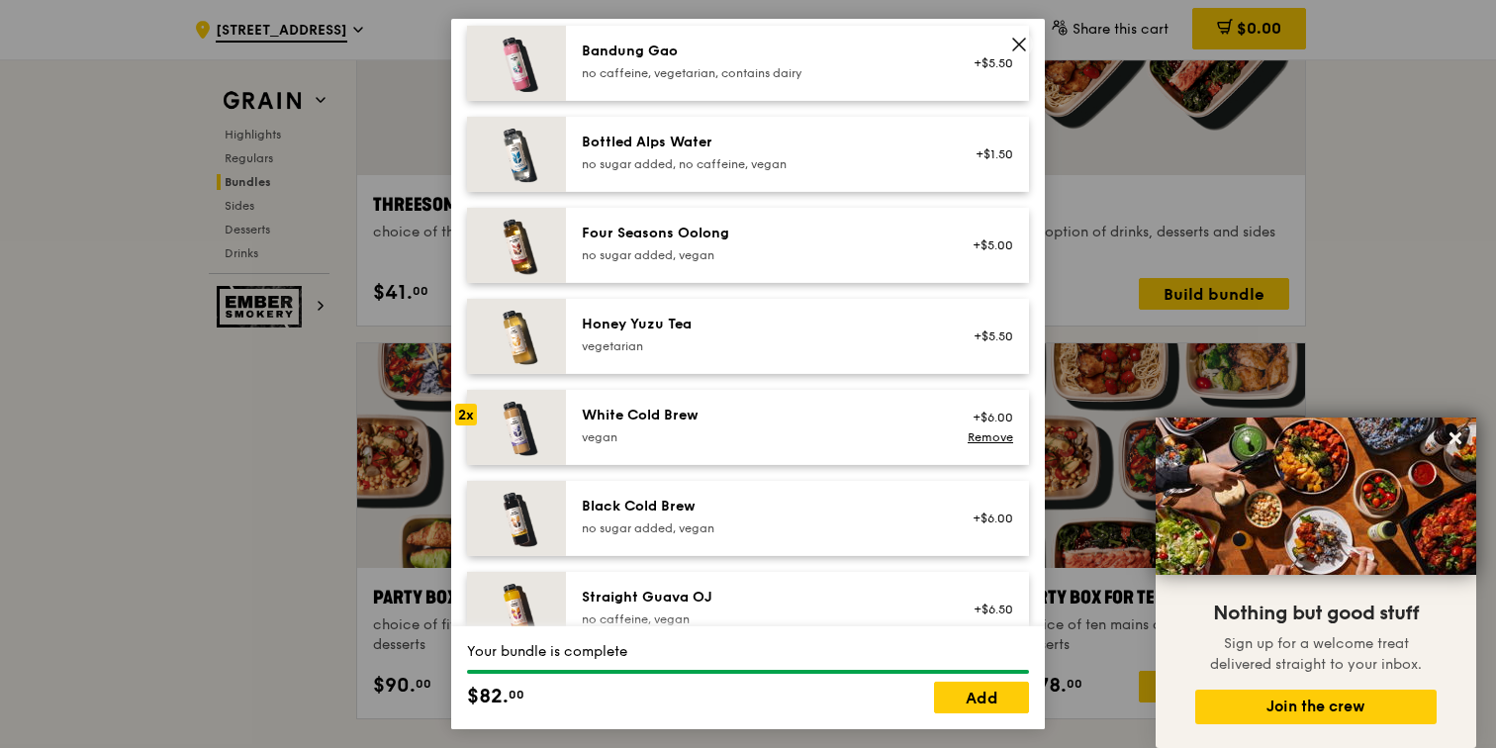
scroll to position [2196, 0]
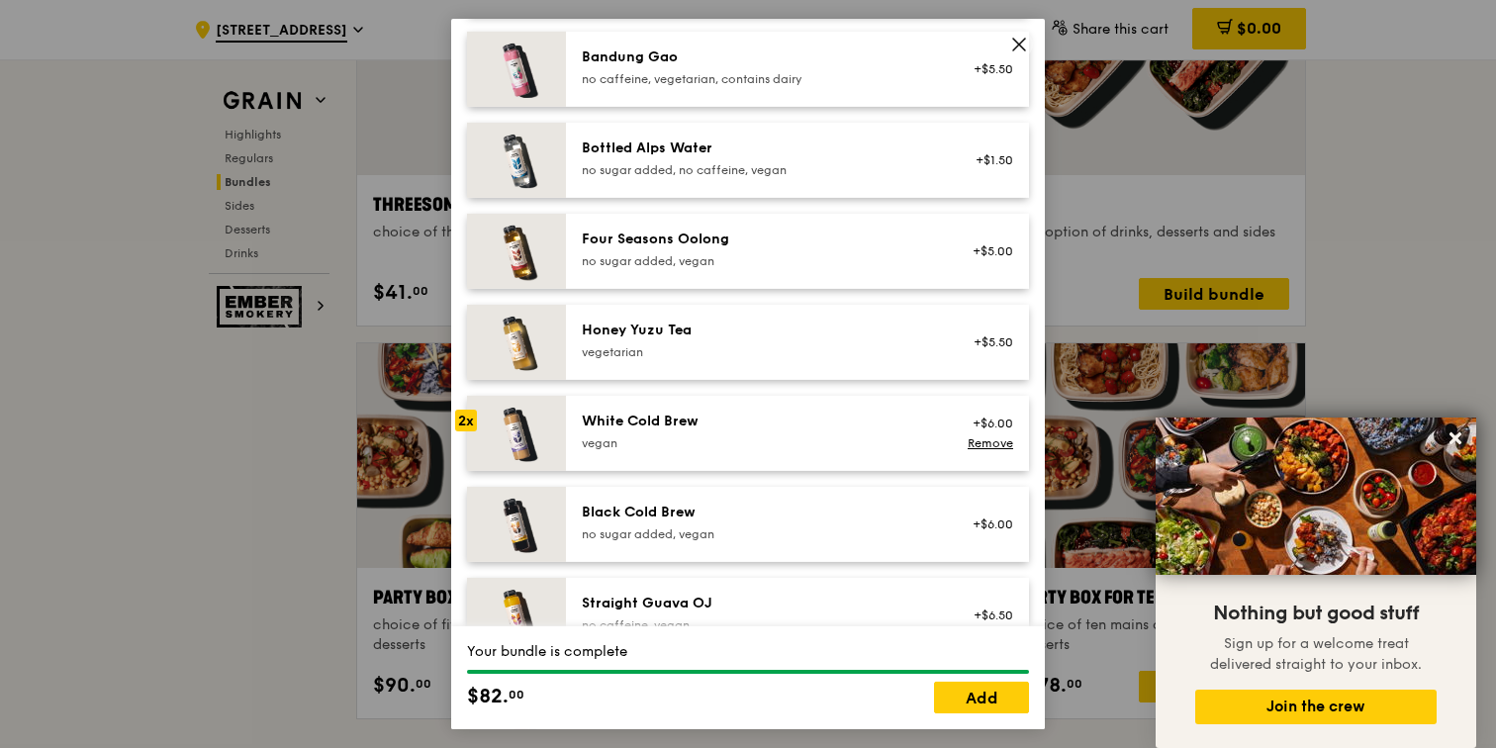
click at [801, 273] on div "Four Seasons Oolong no sugar added, vegan" at bounding box center [759, 251] width 379 height 44
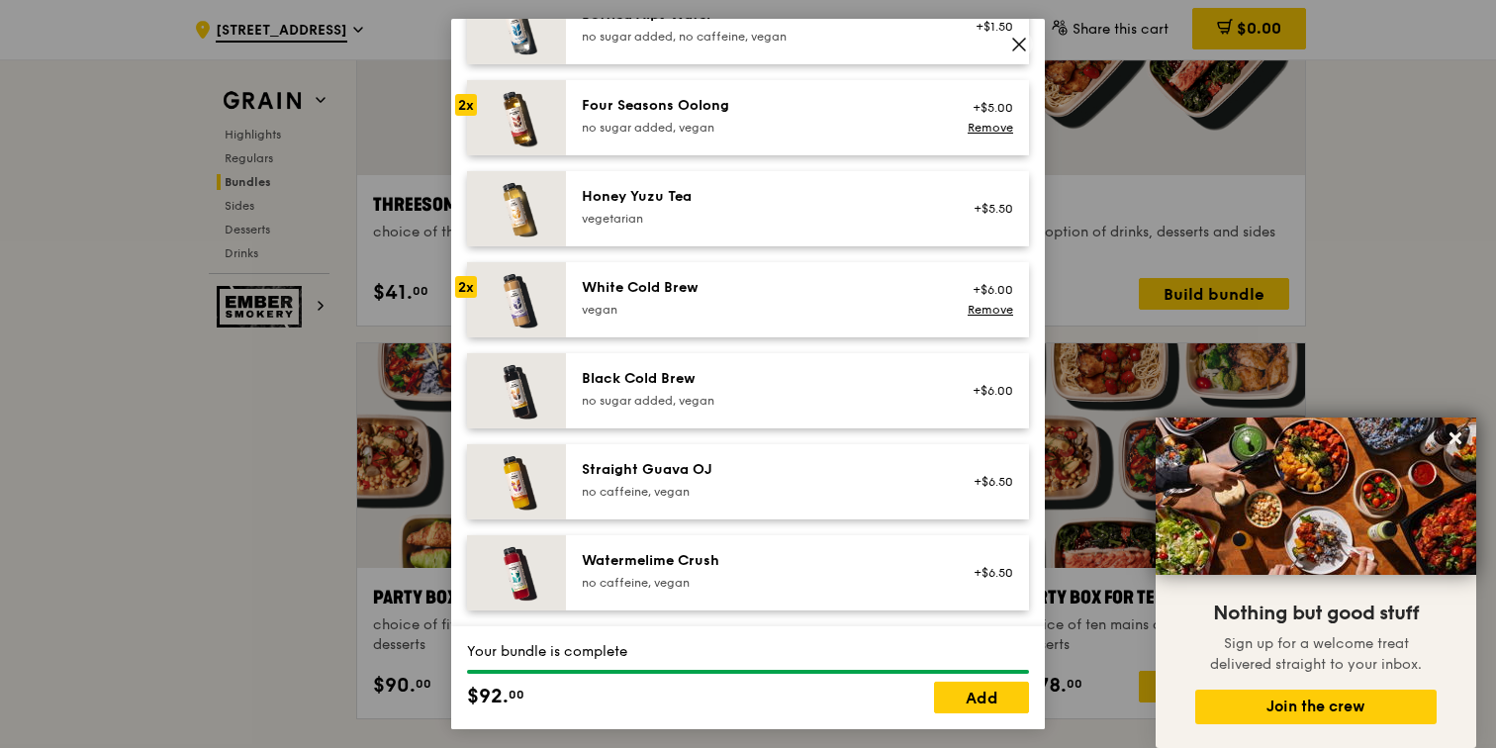
scroll to position [2345, 0]
click at [971, 697] on link "Add" at bounding box center [981, 698] width 95 height 32
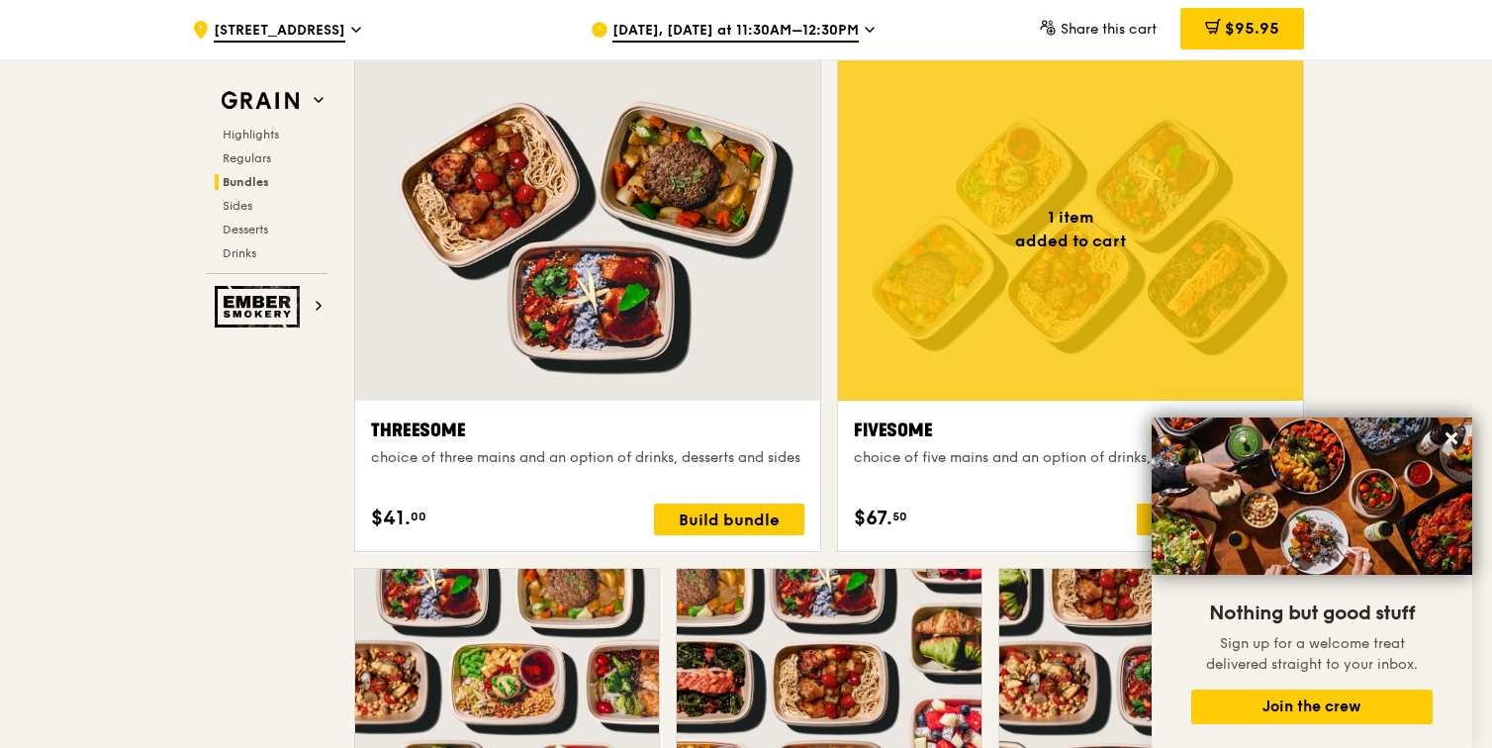
scroll to position [3420, 0]
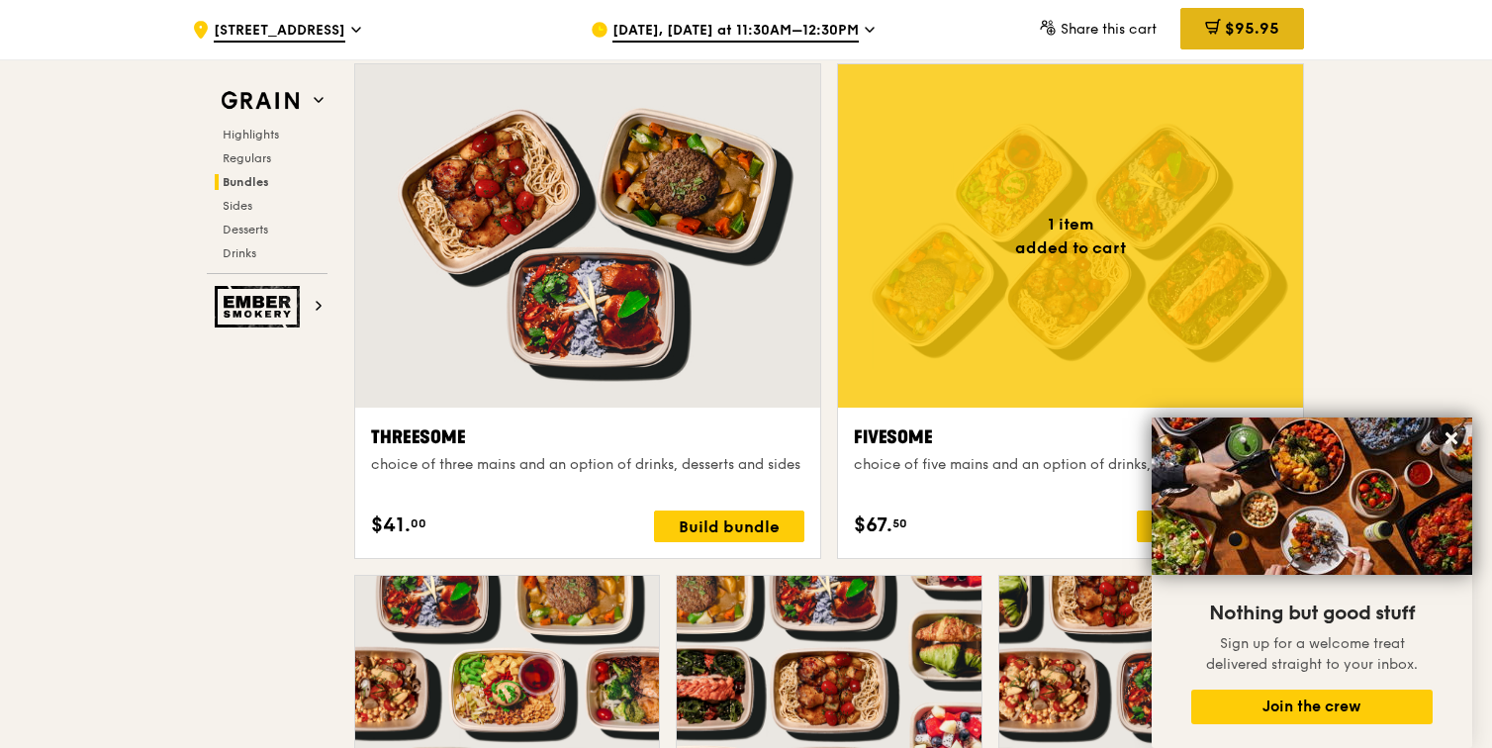
click at [1279, 28] on div "$95.95" at bounding box center [1242, 29] width 124 height 42
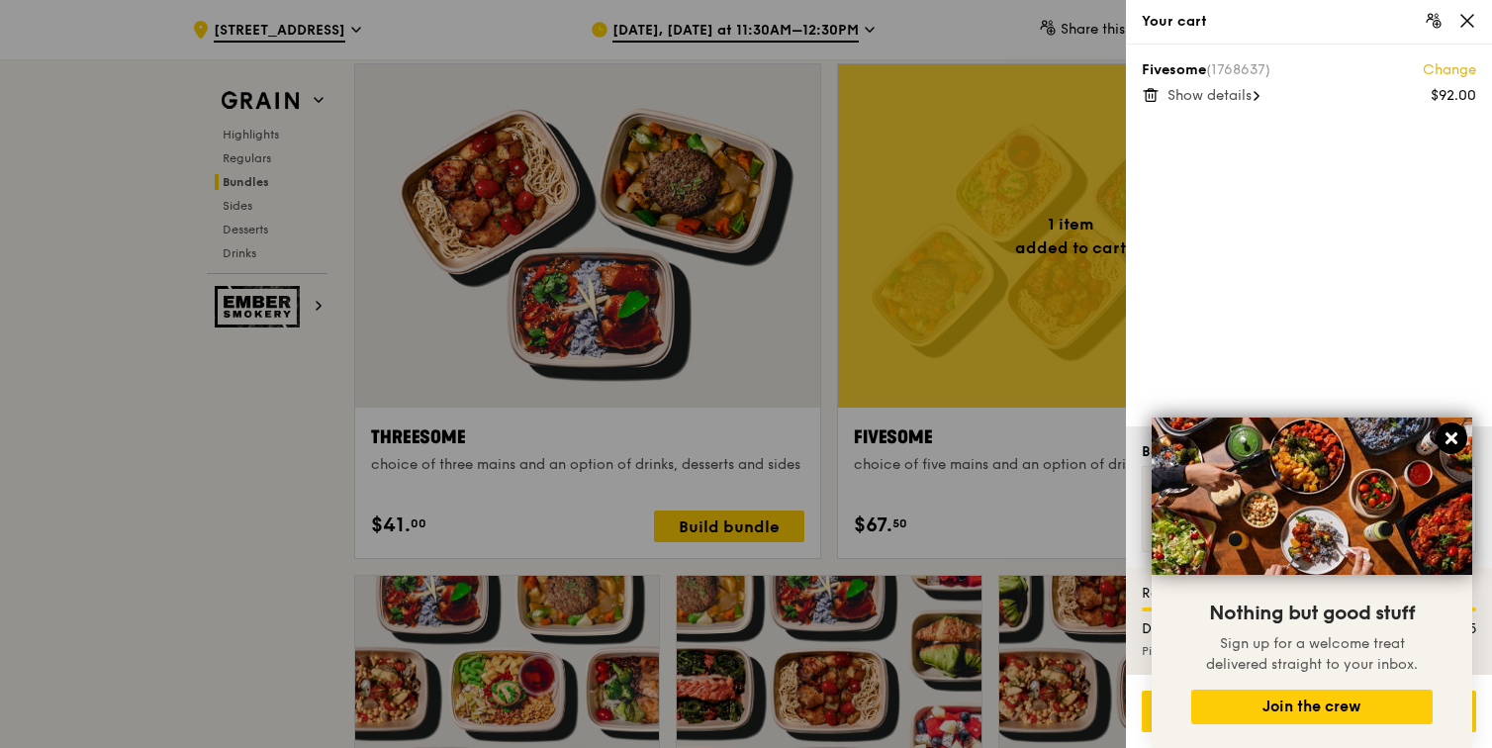
click at [1456, 437] on icon at bounding box center [1451, 438] width 18 height 18
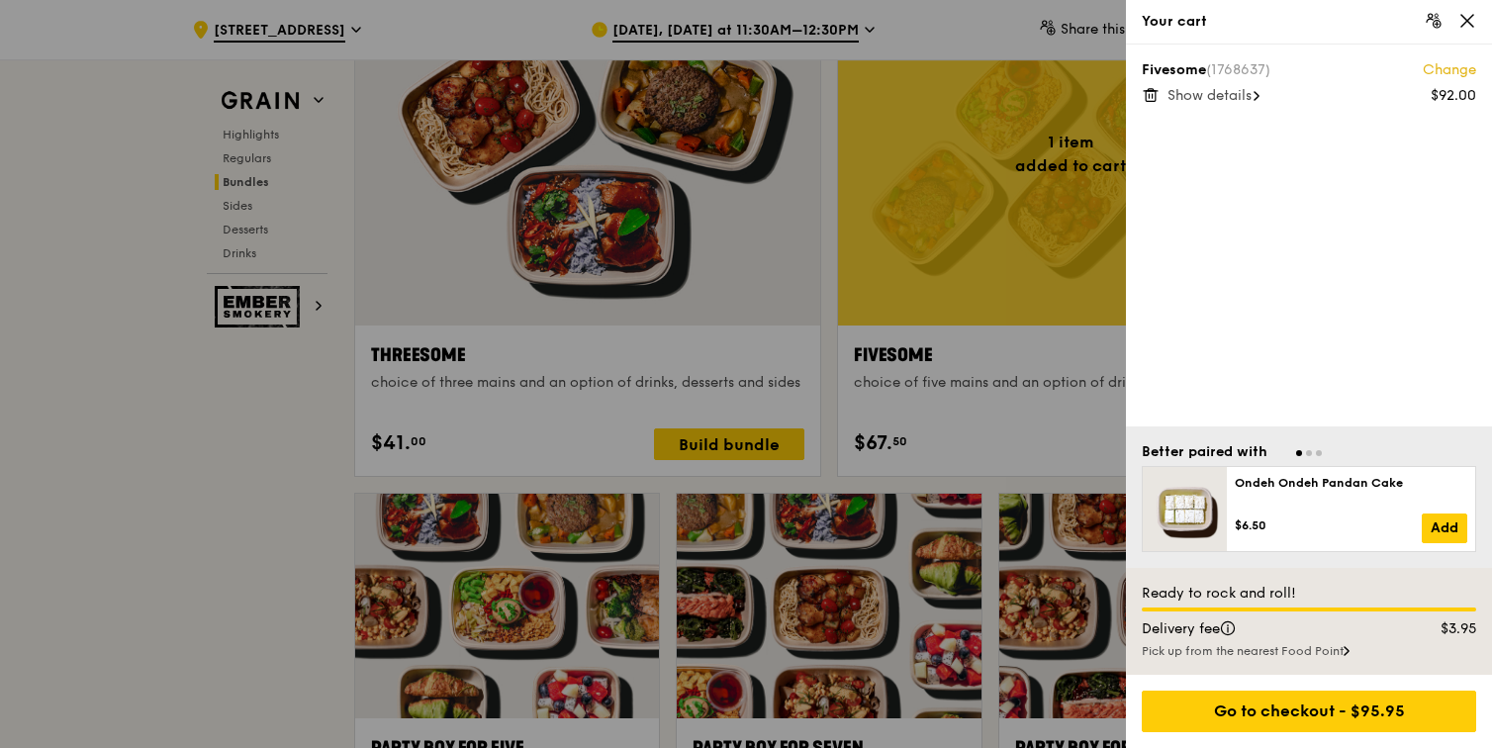
scroll to position [3501, 0]
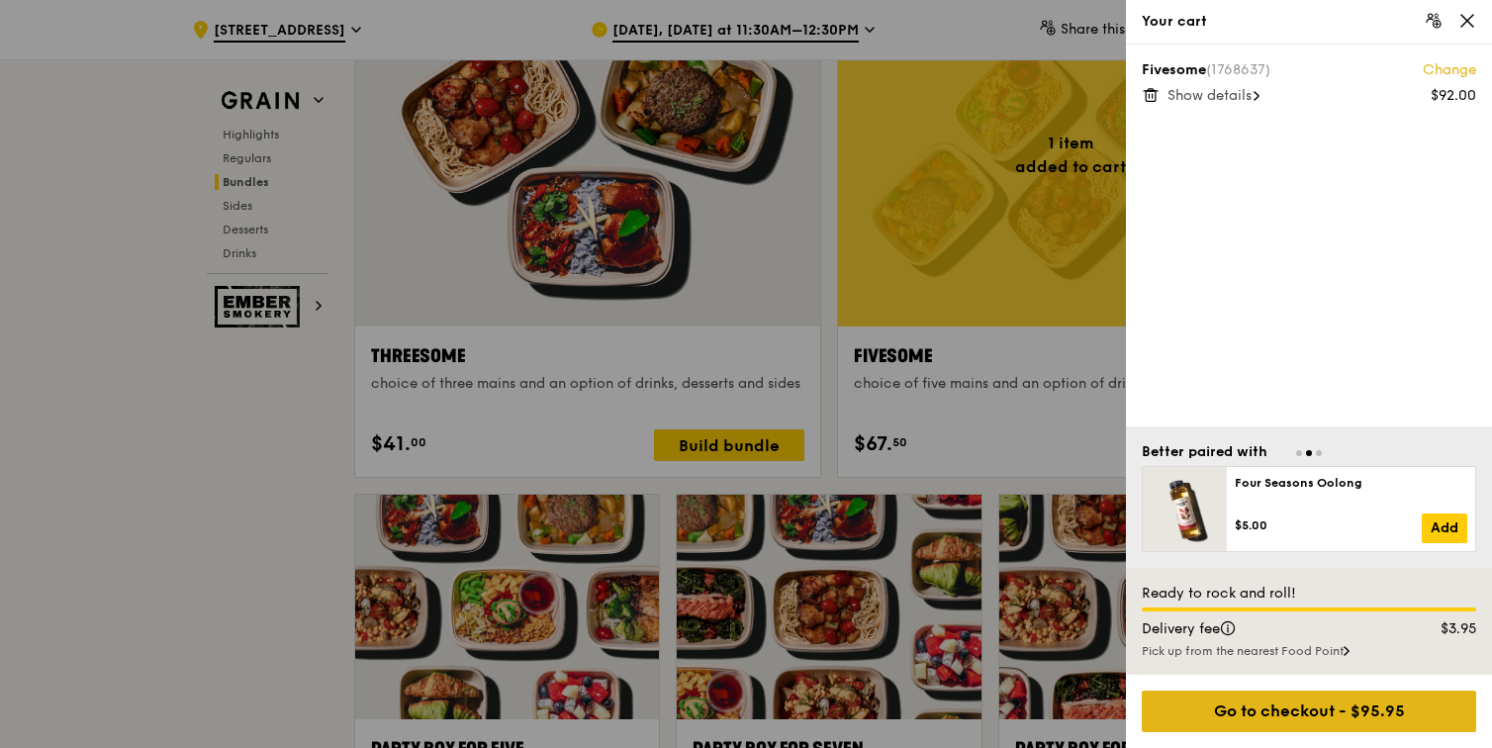
click at [1323, 699] on div "Go to checkout - $95.95" at bounding box center [1309, 711] width 334 height 42
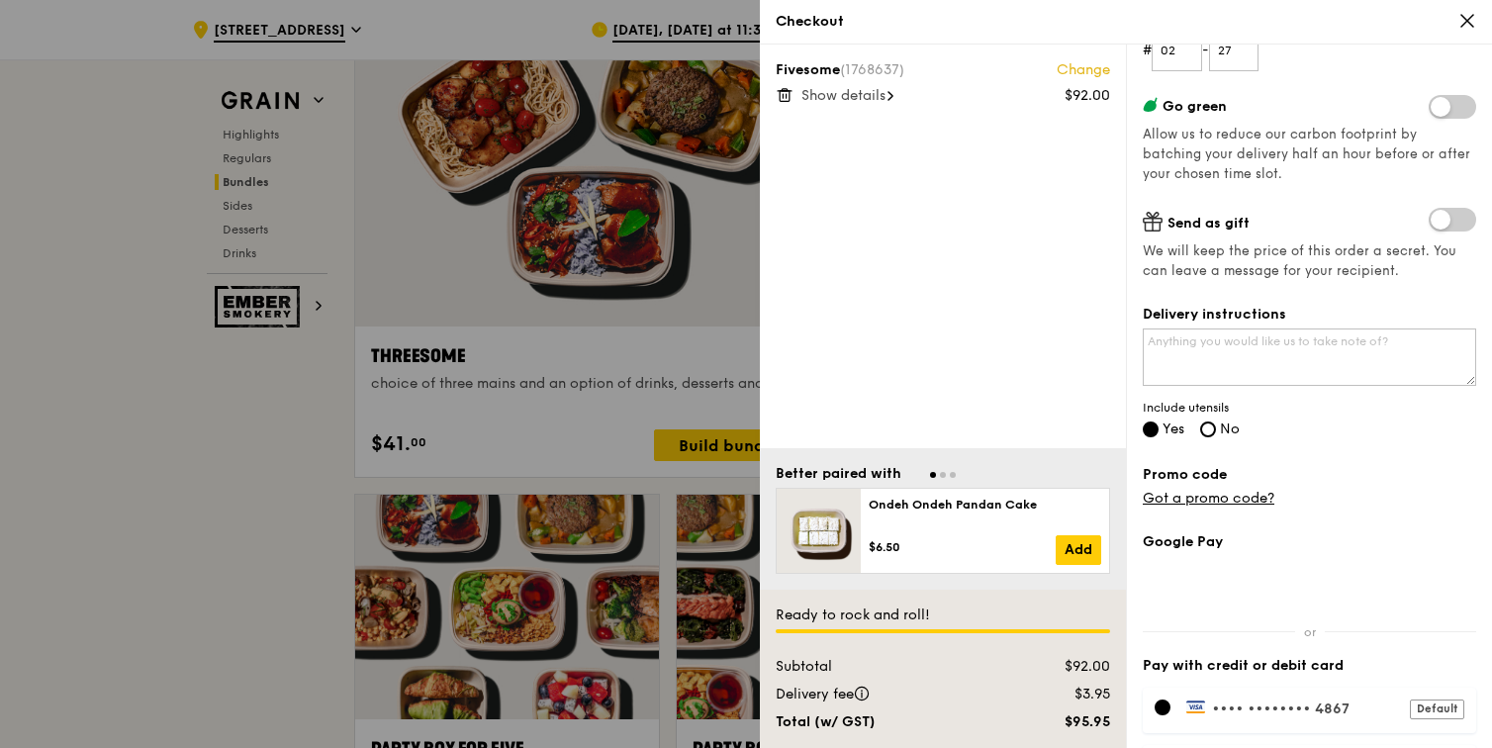
scroll to position [449, 0]
